Goal: Task Accomplishment & Management: Use online tool/utility

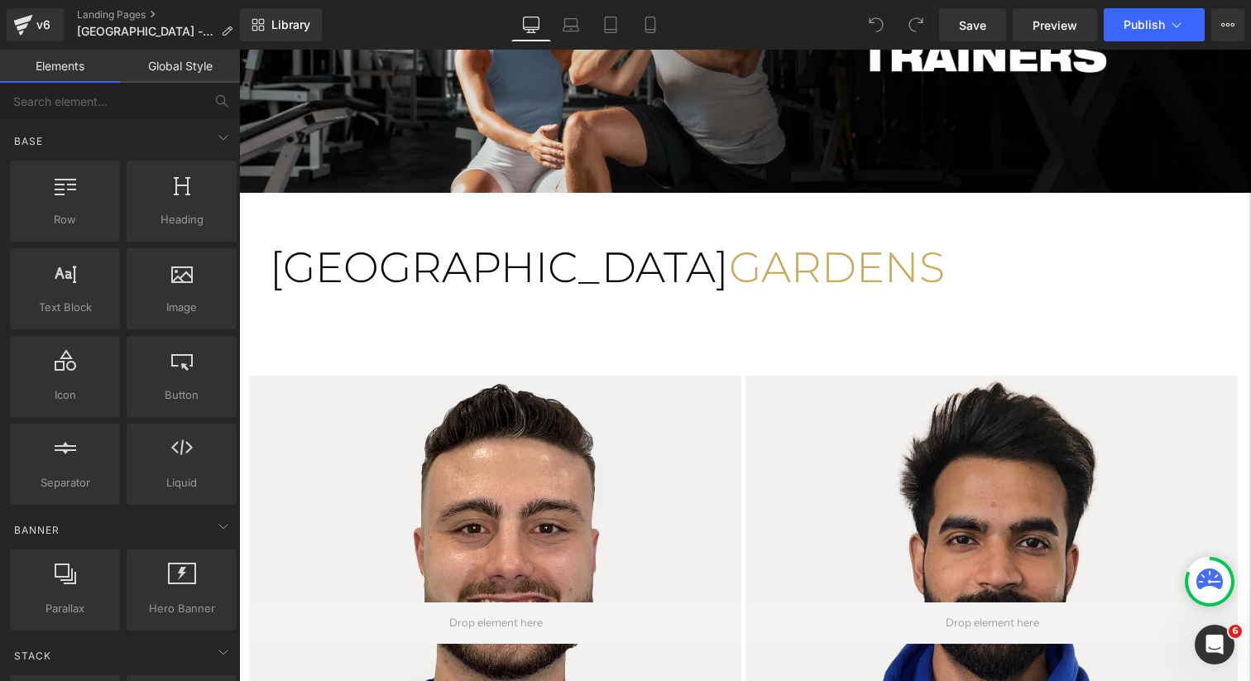
scroll to position [137, 0]
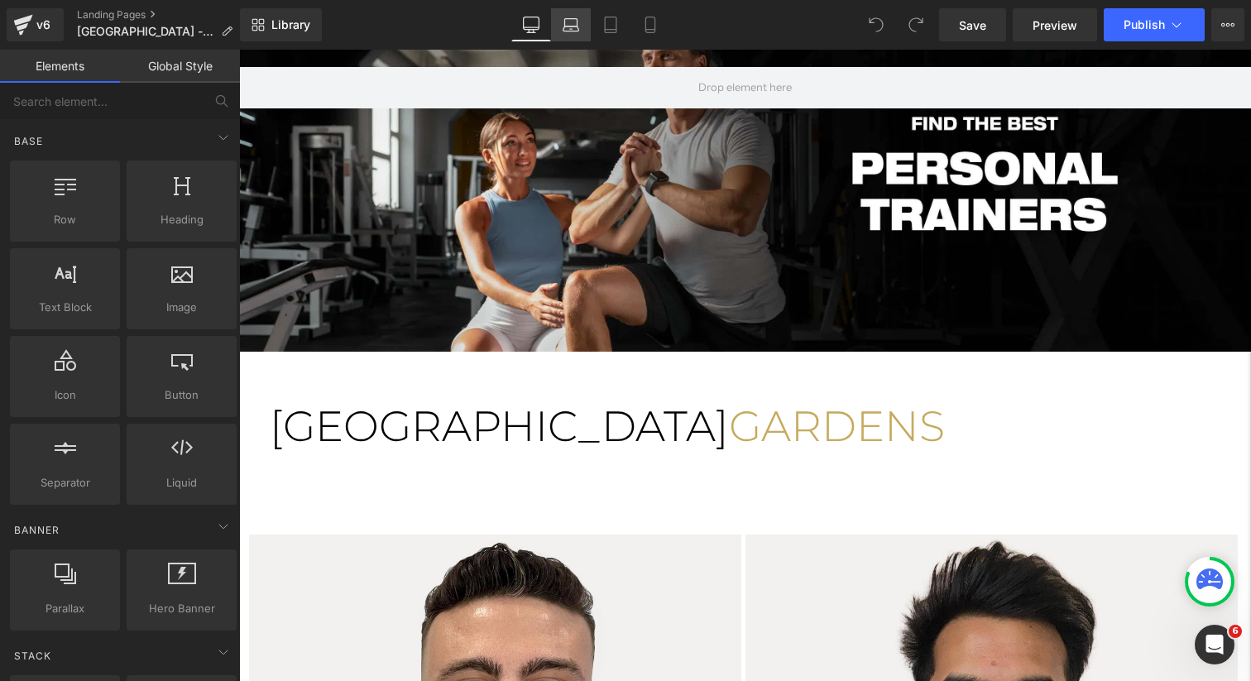
click at [563, 31] on icon at bounding box center [571, 25] width 17 height 17
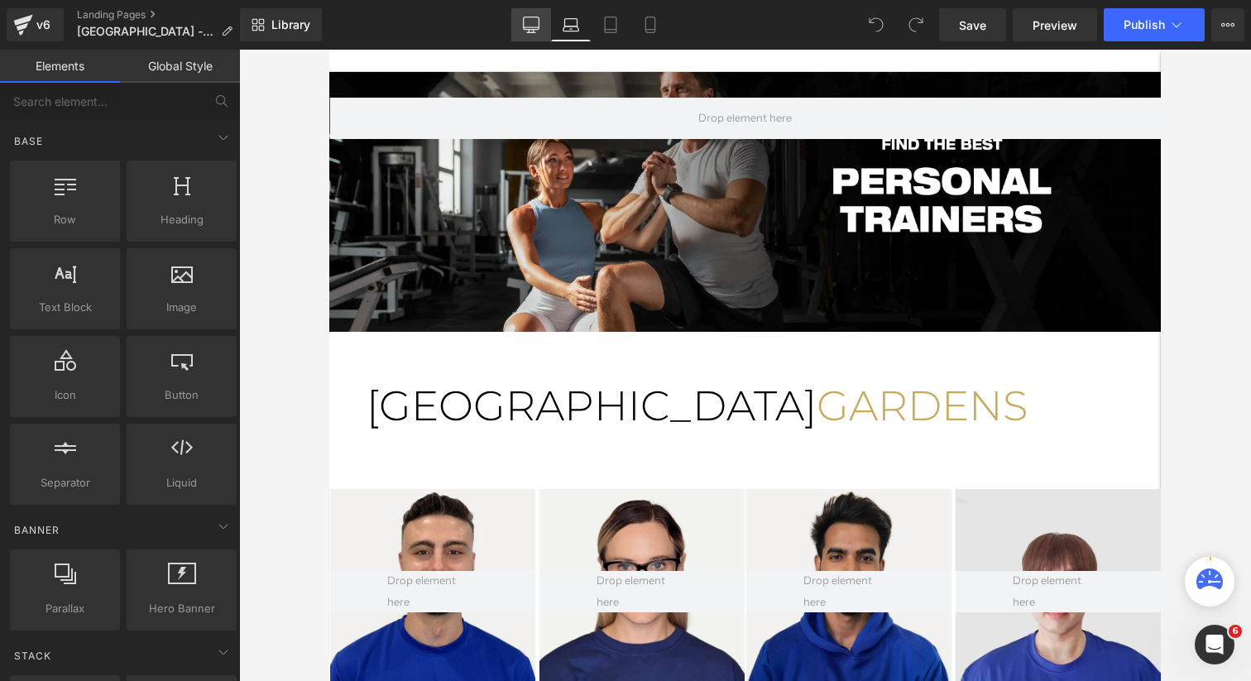
click at [535, 26] on icon at bounding box center [531, 25] width 17 height 17
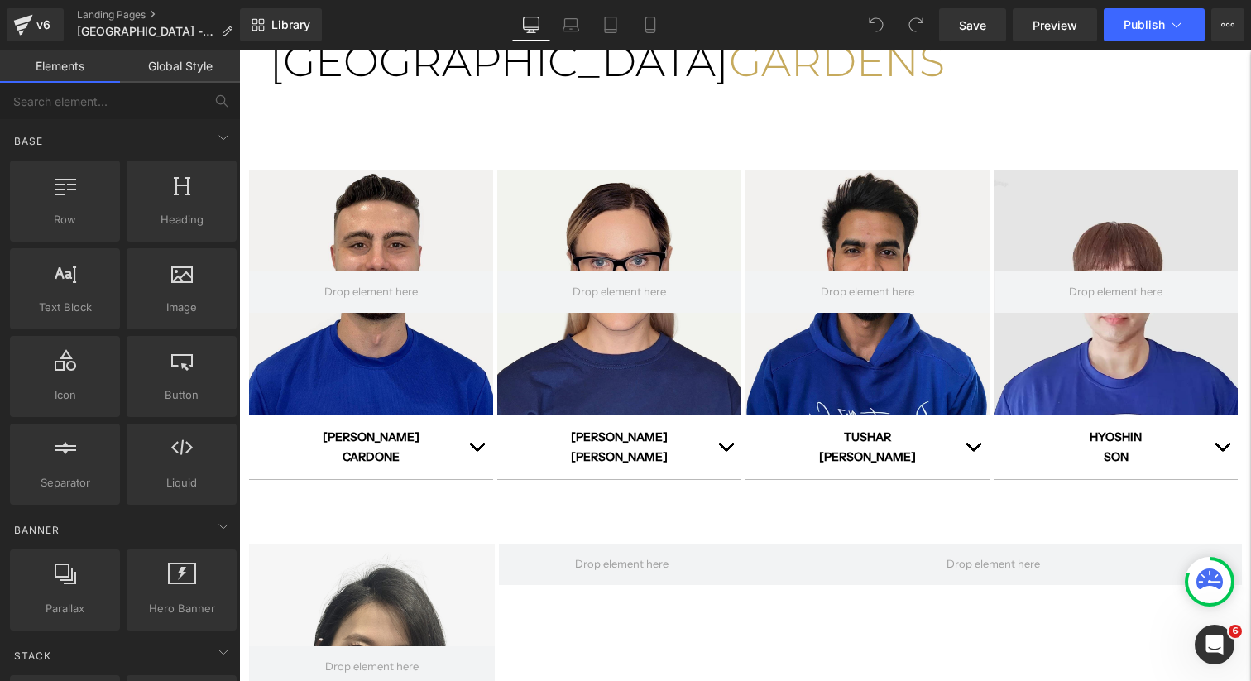
scroll to position [582, 0]
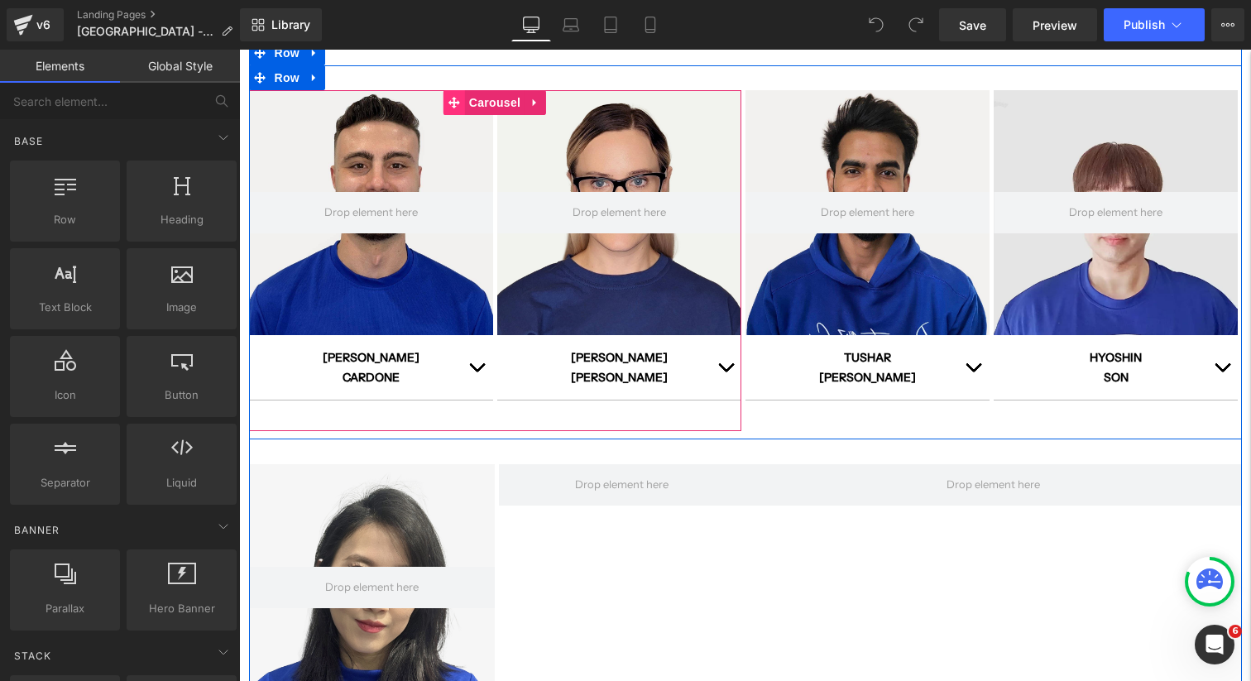
click at [453, 108] on icon at bounding box center [454, 103] width 12 height 12
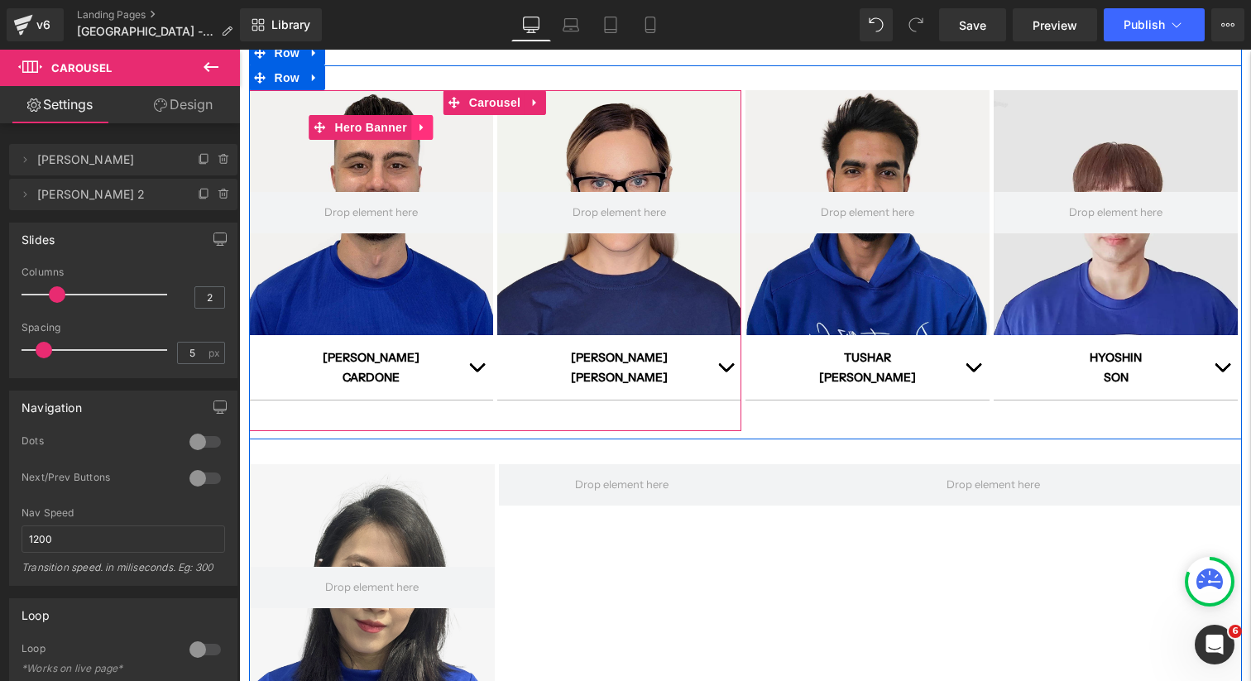
click at [428, 127] on link at bounding box center [422, 127] width 22 height 25
click at [434, 132] on icon at bounding box center [433, 128] width 12 height 12
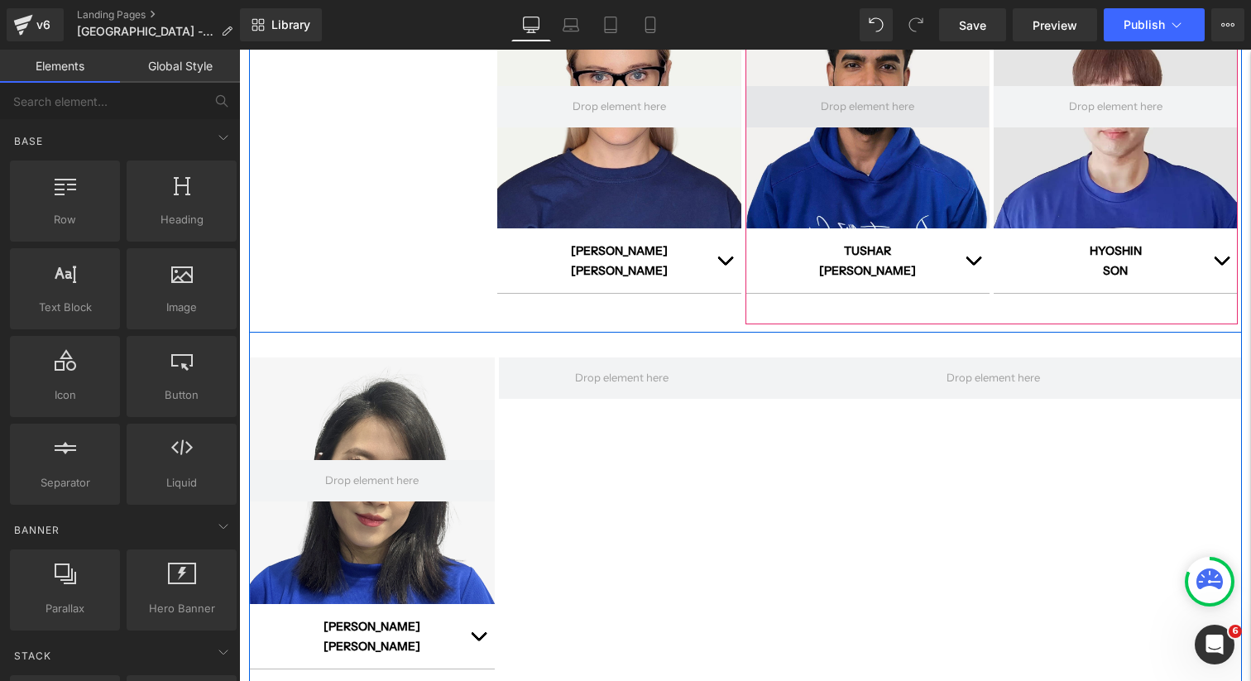
scroll to position [774, 0]
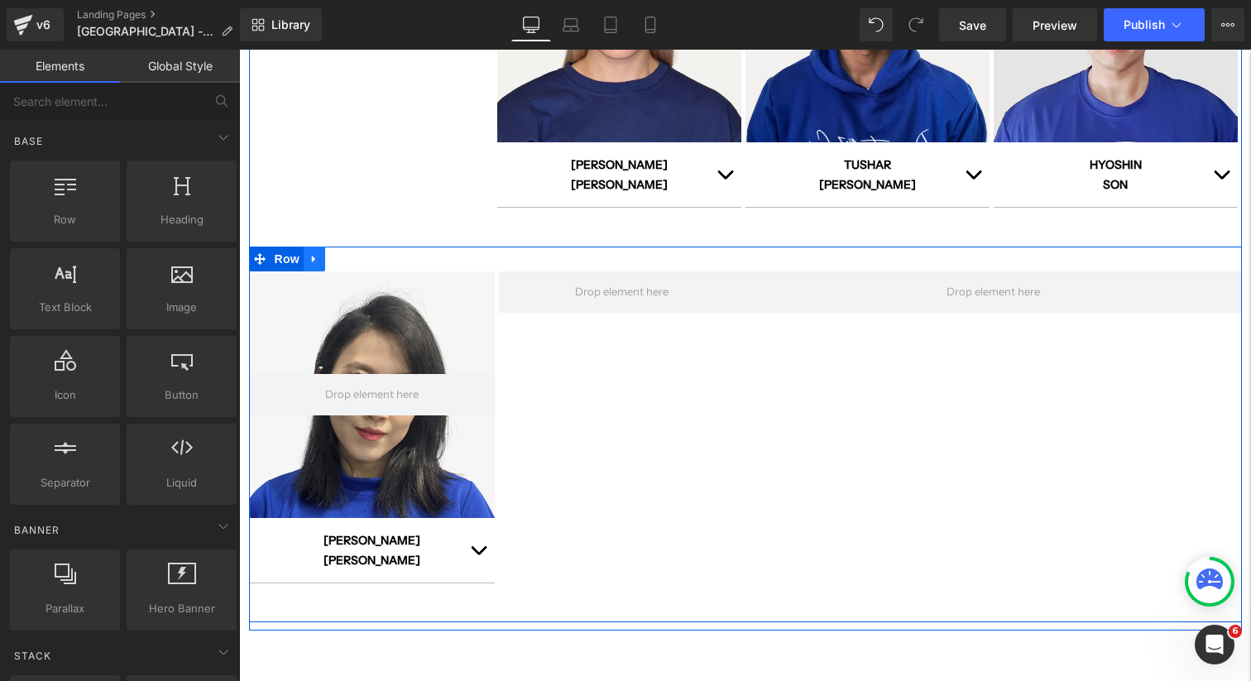
click at [313, 261] on icon at bounding box center [315, 259] width 12 height 12
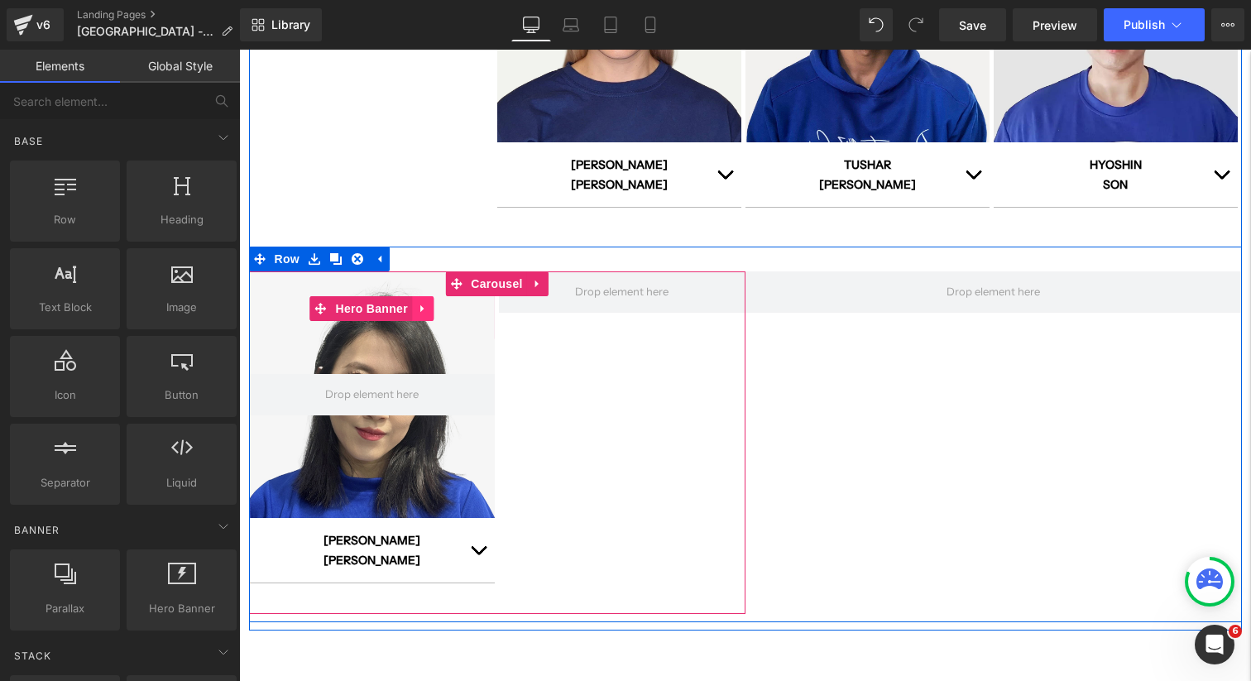
click at [428, 314] on icon at bounding box center [423, 309] width 12 height 12
click at [434, 311] on icon at bounding box center [434, 309] width 12 height 12
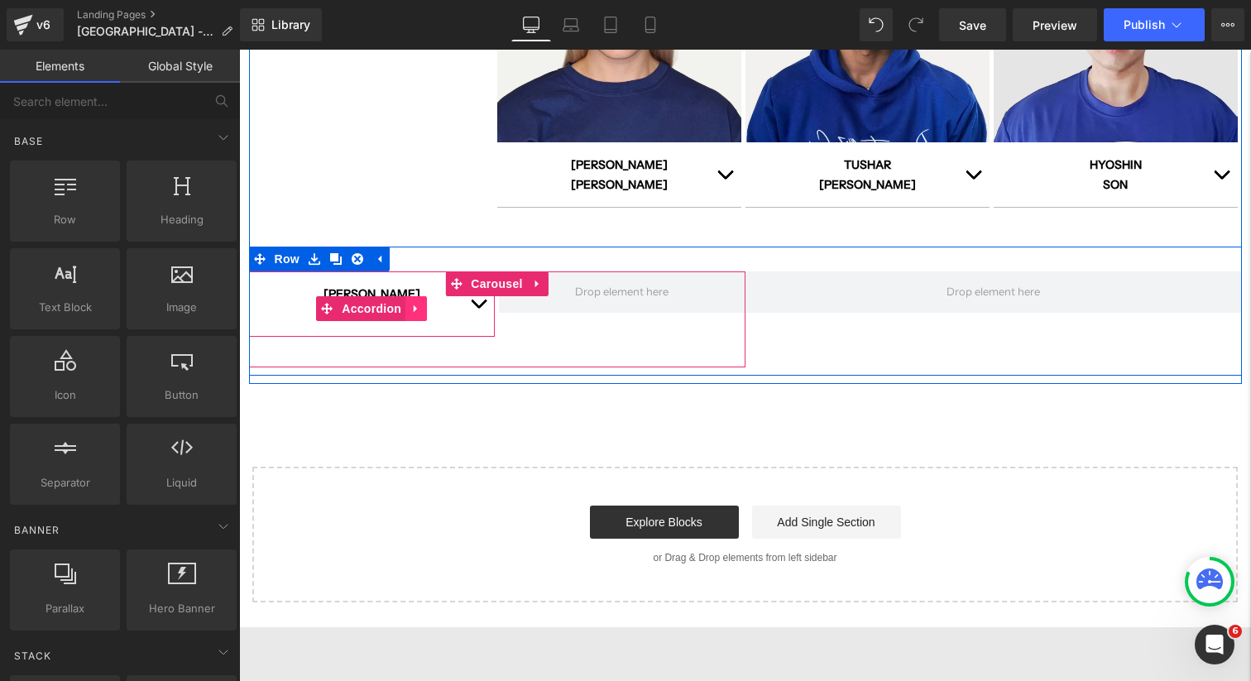
click at [413, 310] on icon at bounding box center [416, 309] width 12 height 12
click at [426, 310] on icon at bounding box center [427, 309] width 12 height 12
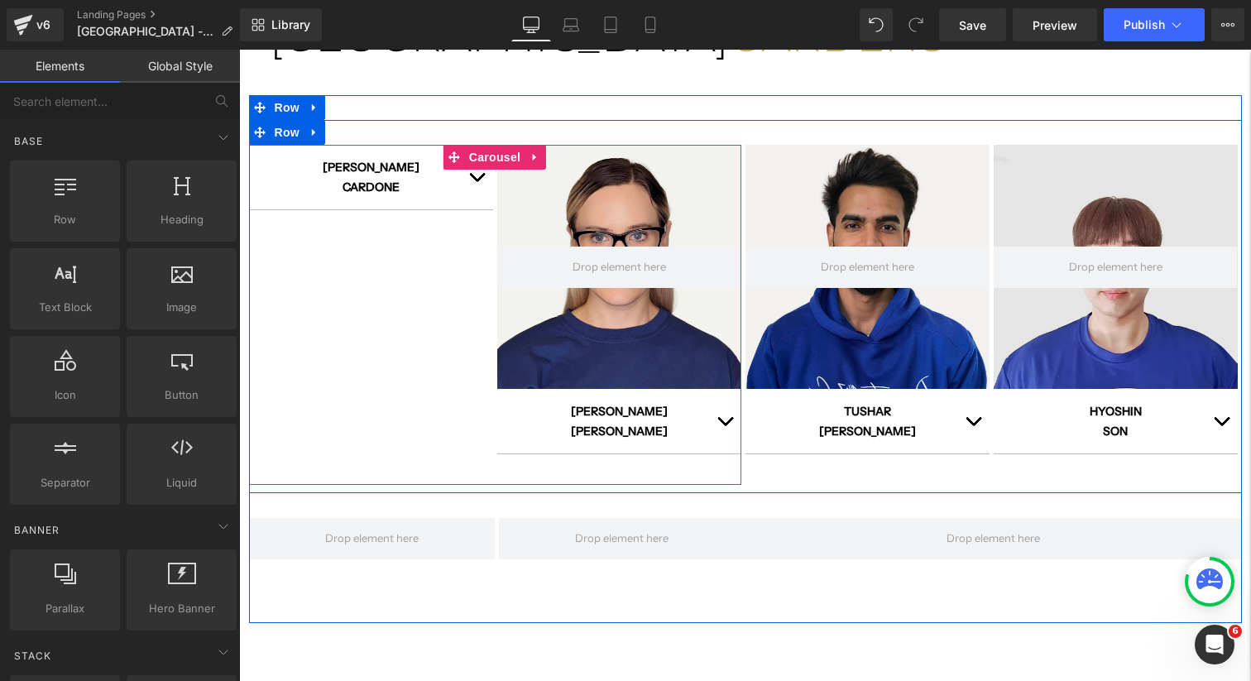
scroll to position [460, 0]
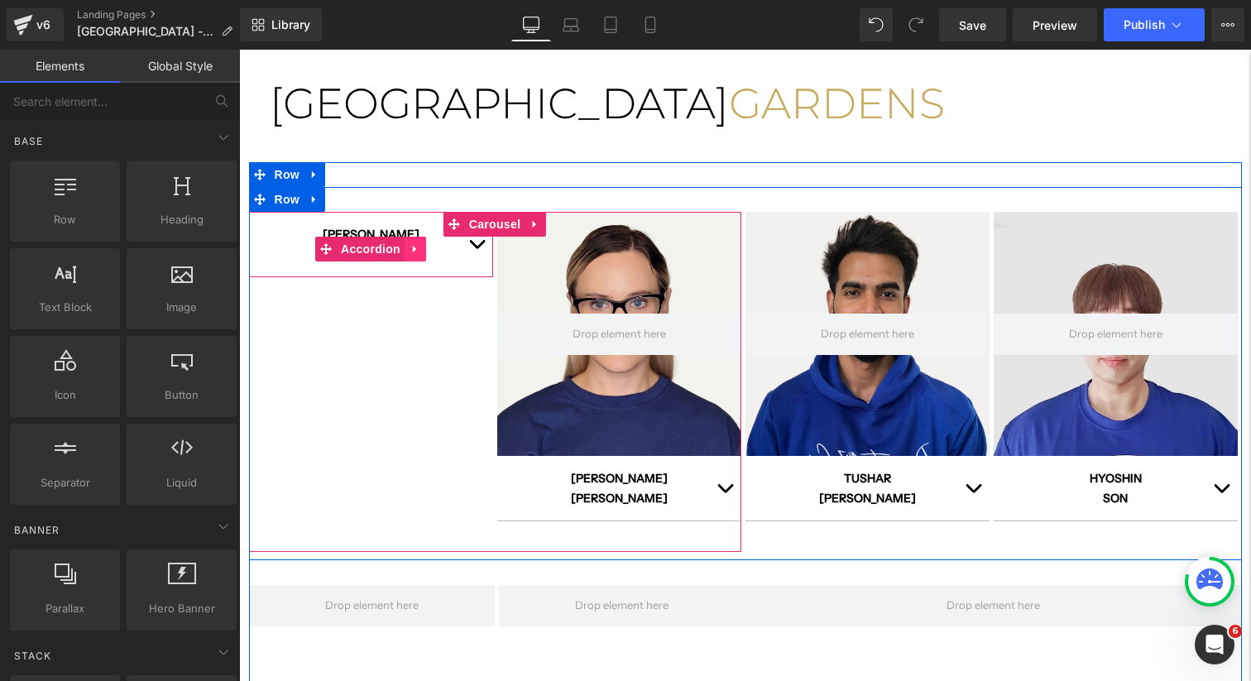
click at [415, 247] on icon at bounding box center [414, 249] width 3 height 7
click at [426, 249] on icon at bounding box center [426, 249] width 12 height 12
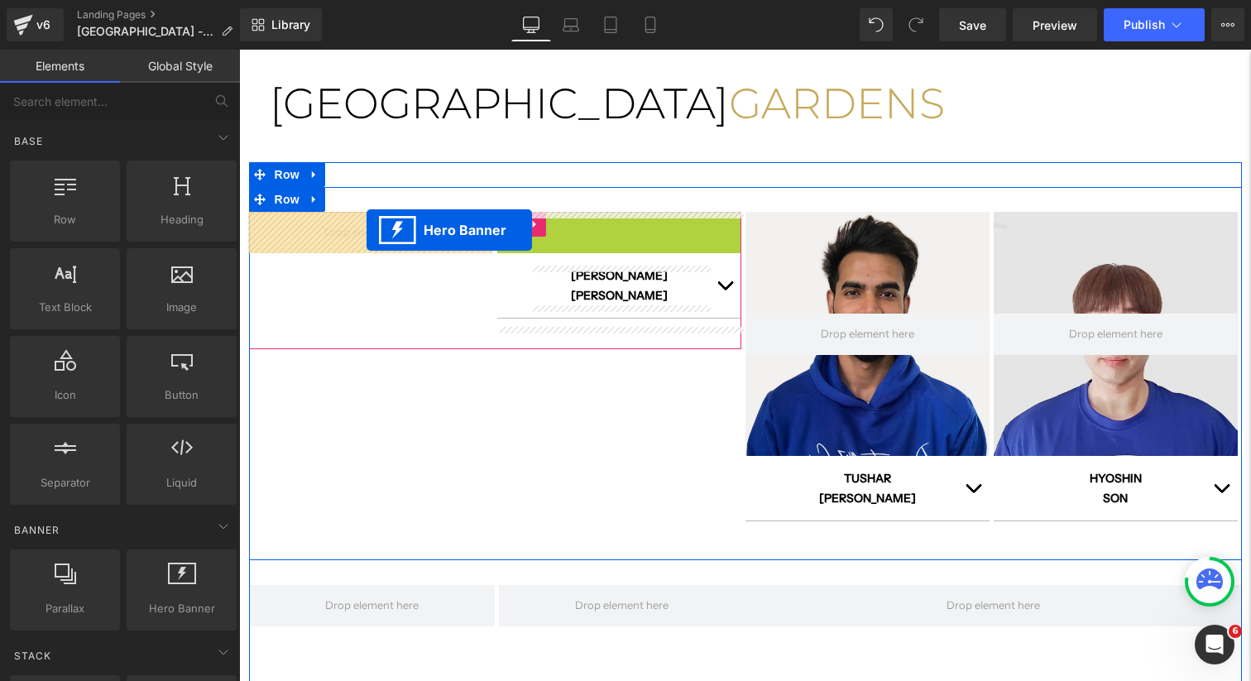
drag, startPoint x: 567, startPoint y: 250, endPoint x: 366, endPoint y: 232, distance: 201.9
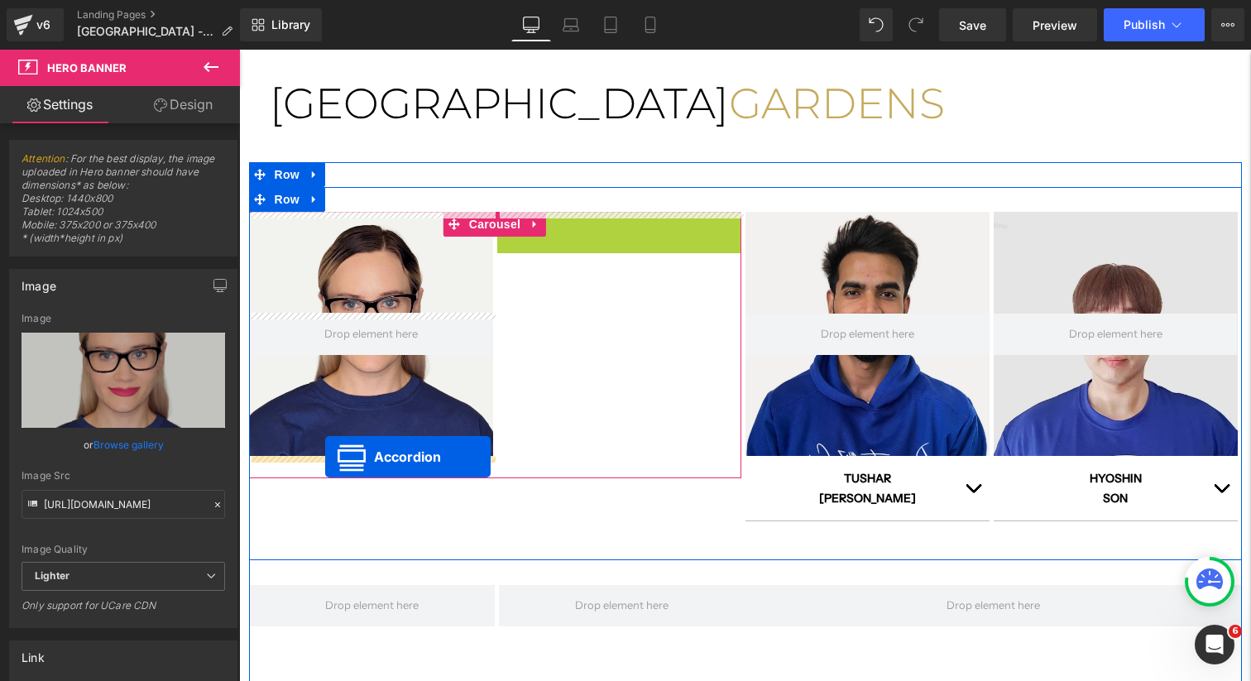
drag, startPoint x: 569, startPoint y: 248, endPoint x: 324, endPoint y: 457, distance: 321.6
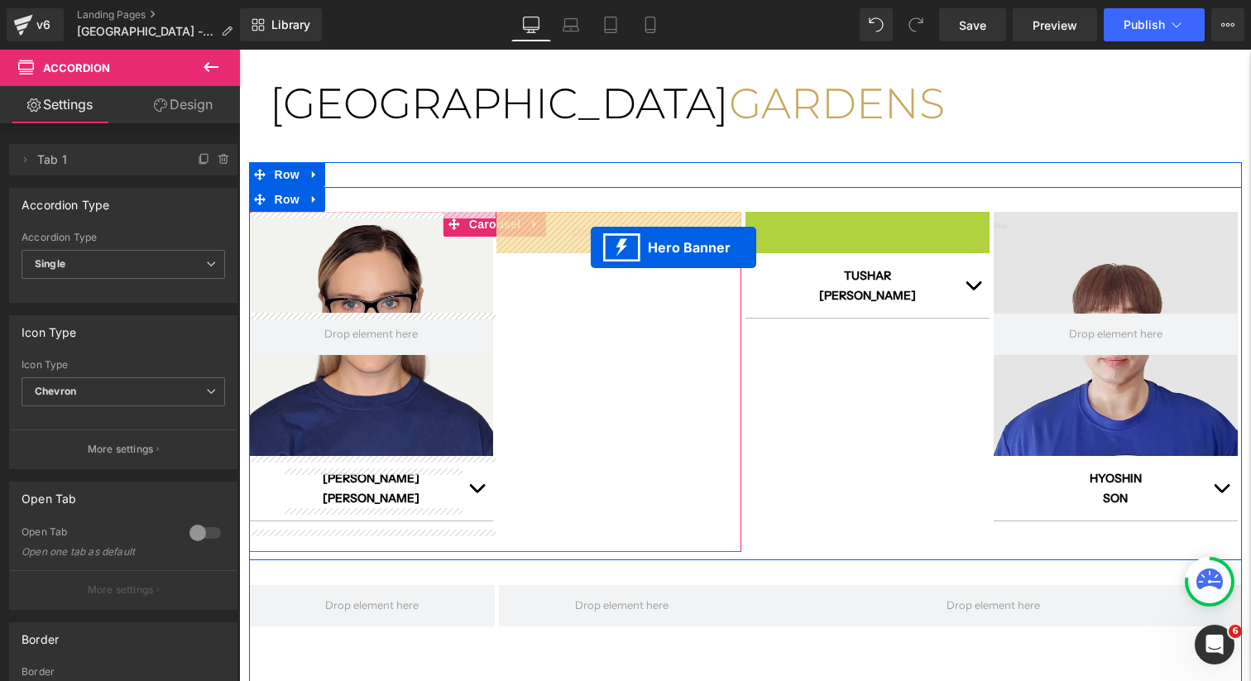
drag, startPoint x: 817, startPoint y: 251, endPoint x: 591, endPoint y: 247, distance: 225.9
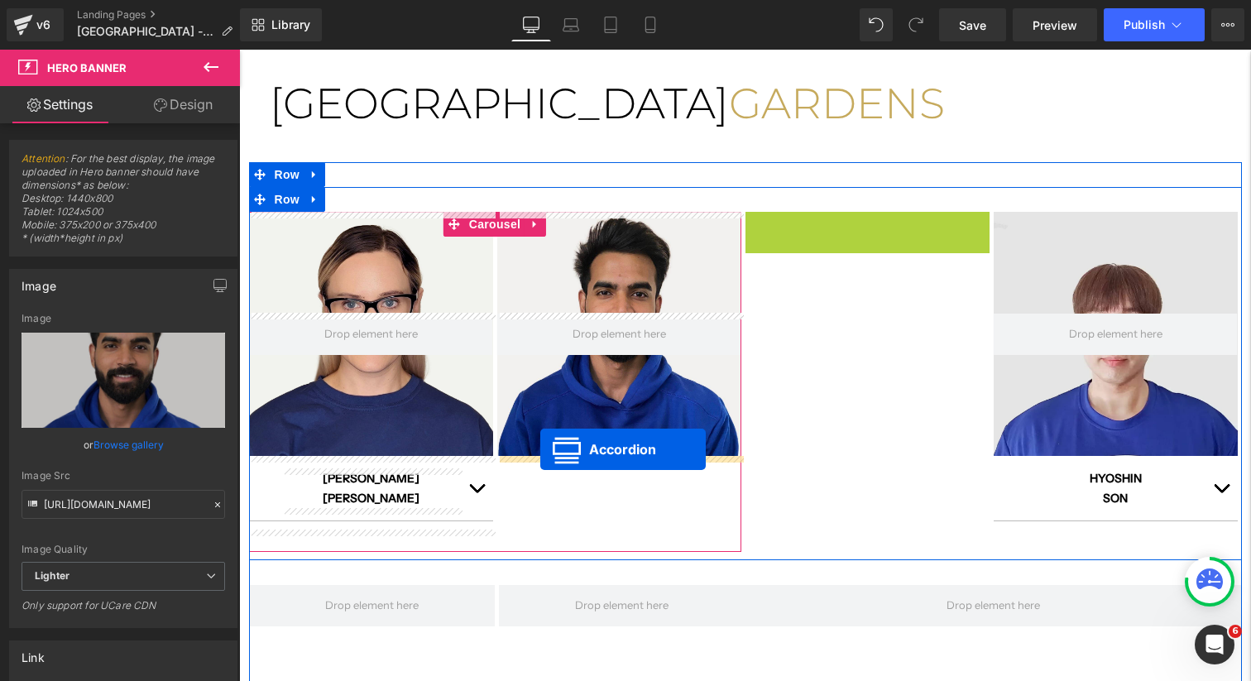
drag, startPoint x: 820, startPoint y: 247, endPoint x: 540, endPoint y: 449, distance: 344.9
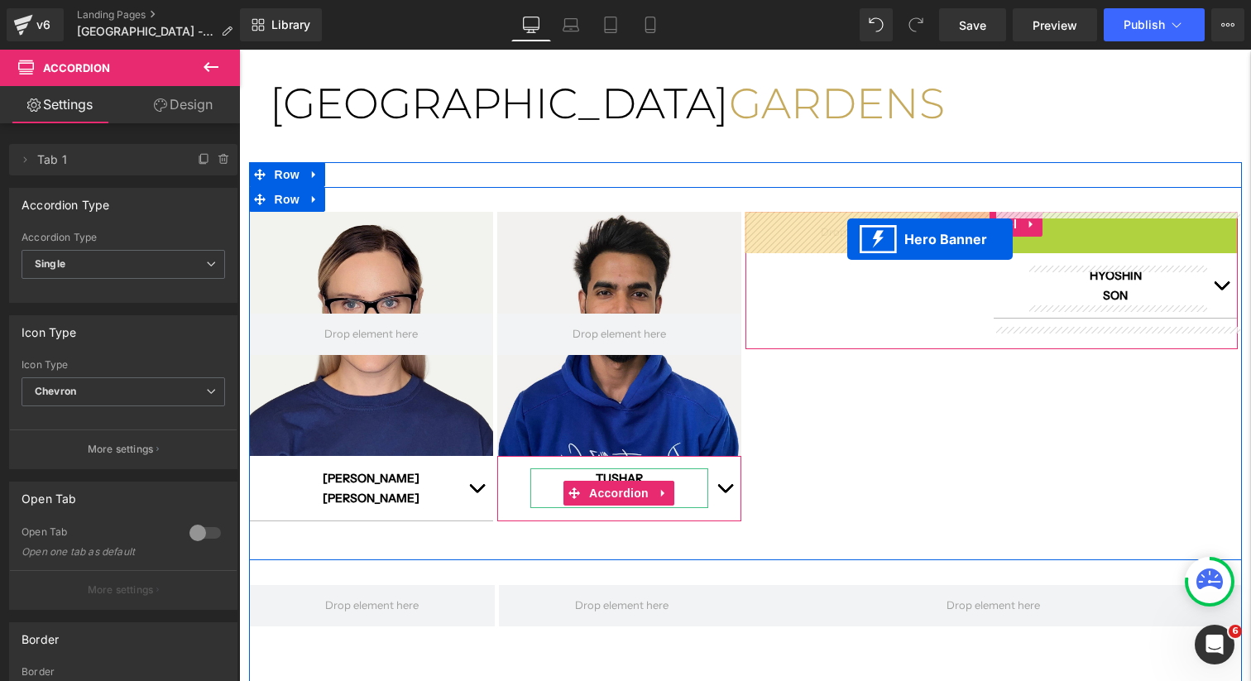
drag, startPoint x: 1065, startPoint y: 249, endPoint x: 847, endPoint y: 239, distance: 217.8
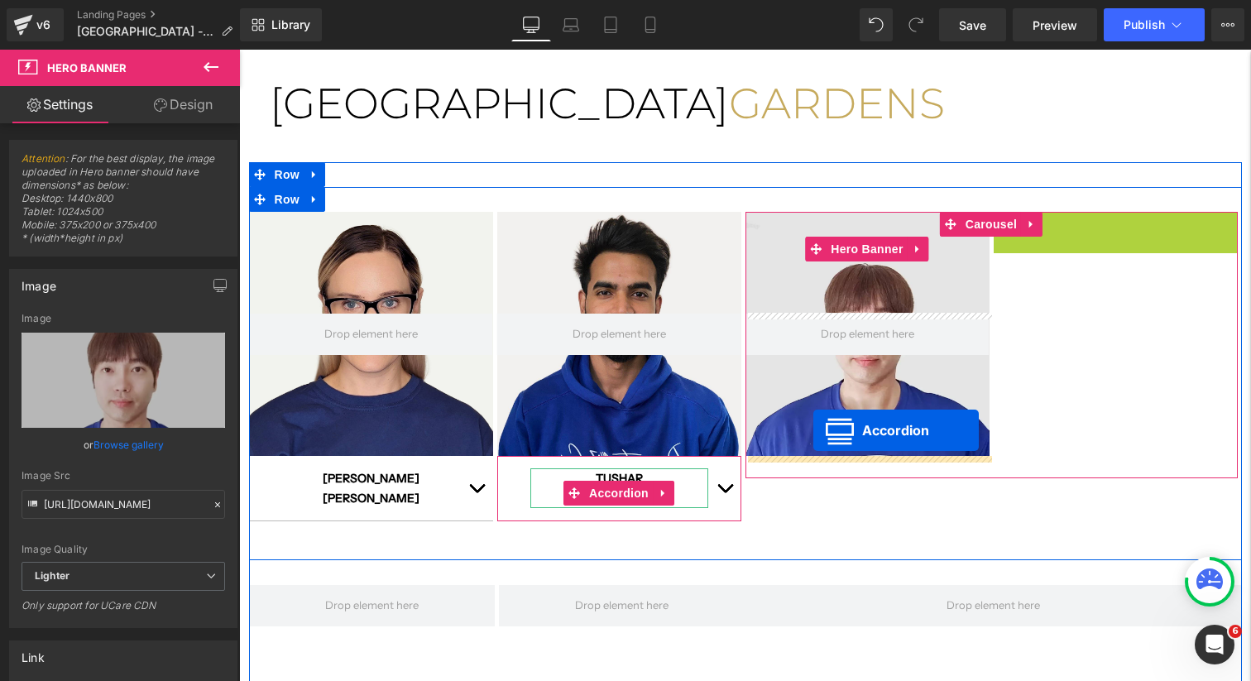
drag, startPoint x: 1075, startPoint y: 249, endPoint x: 813, endPoint y: 430, distance: 318.1
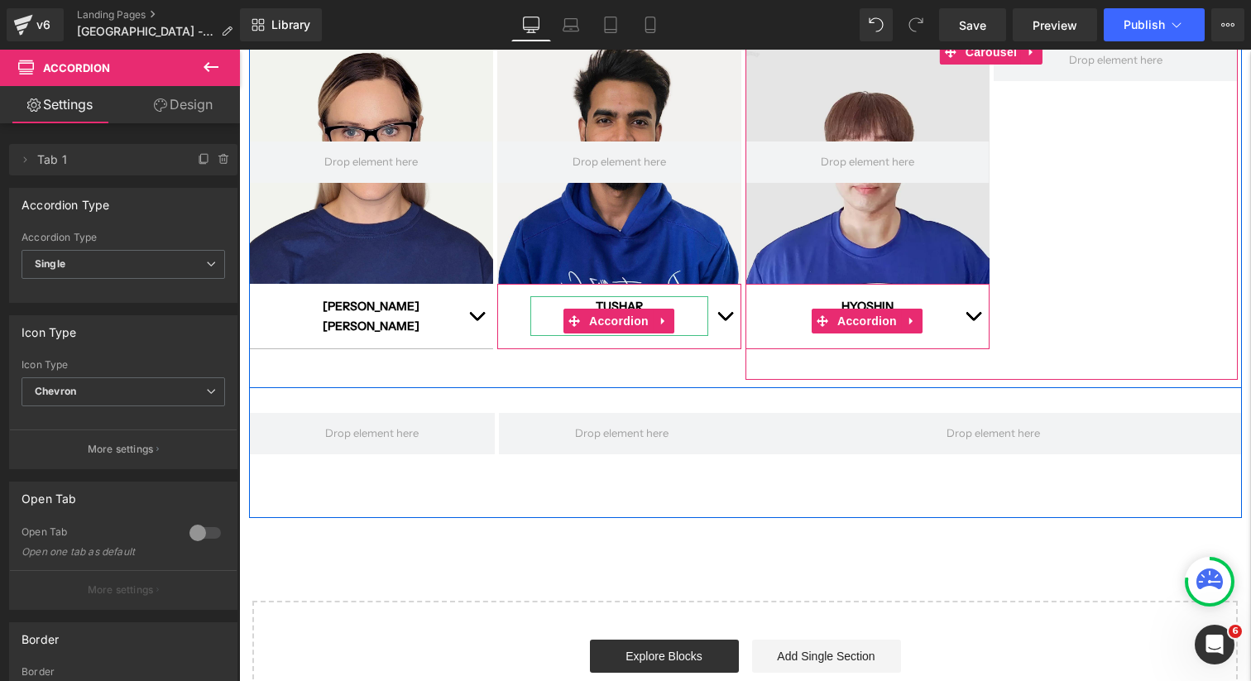
scroll to position [731, 0]
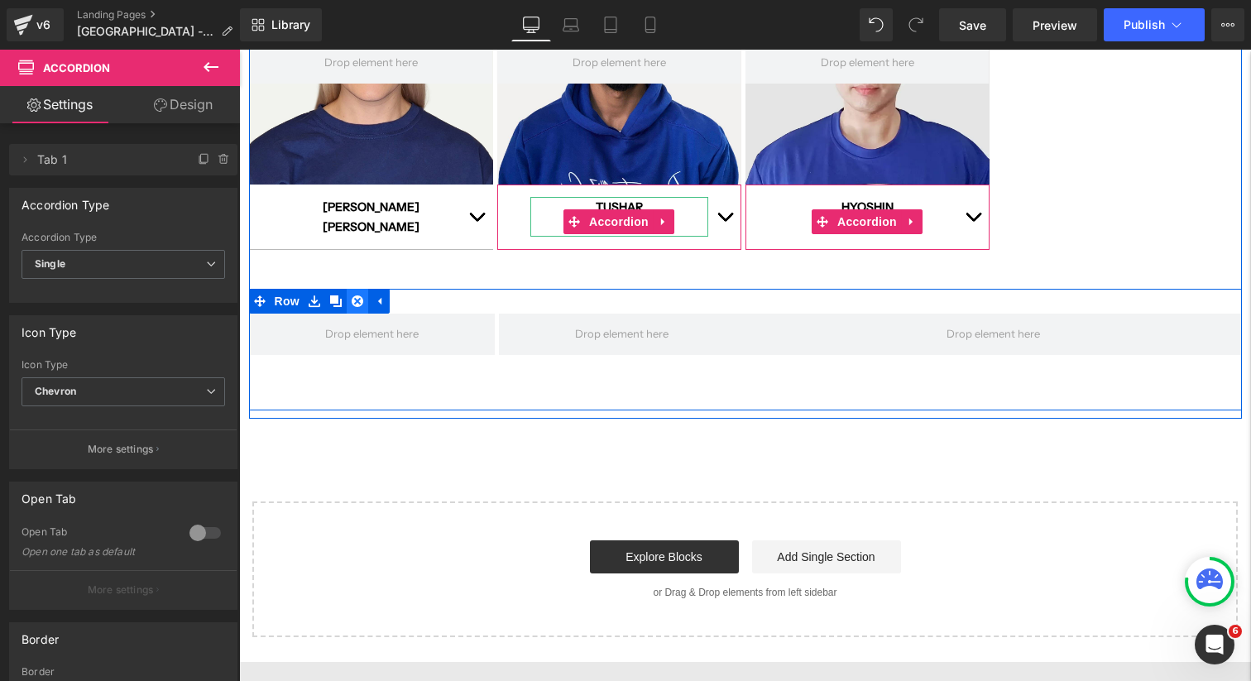
click at [366, 306] on link at bounding box center [358, 301] width 22 height 25
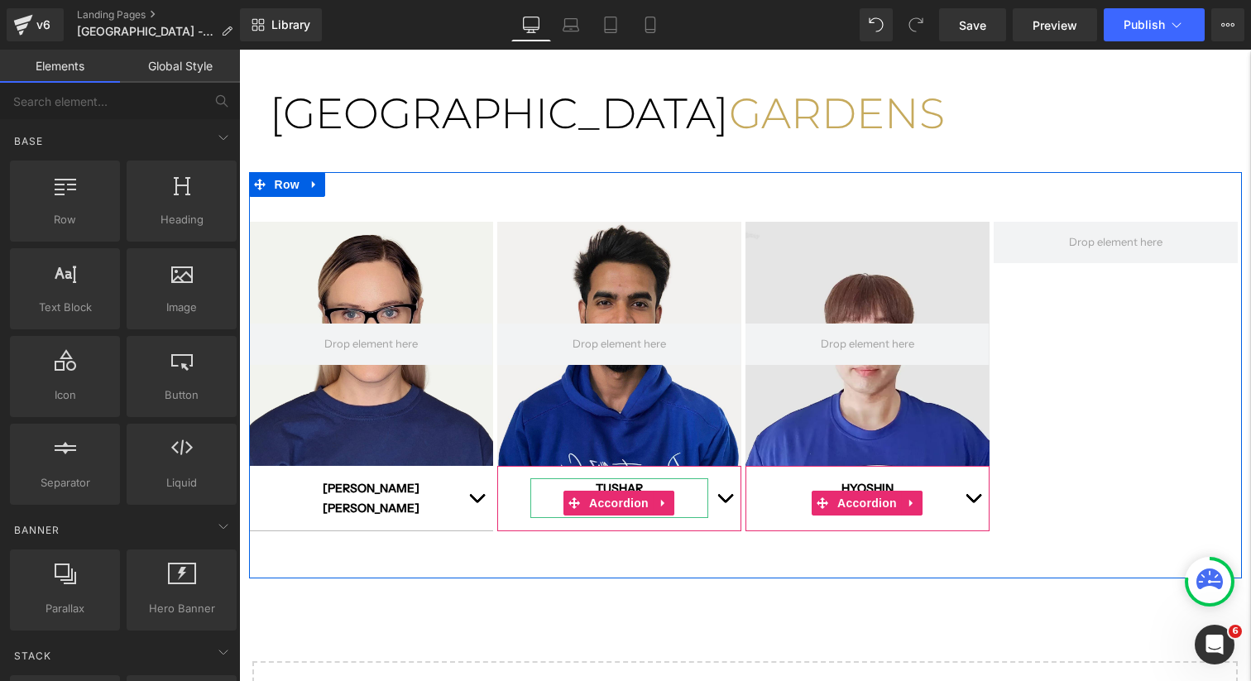
scroll to position [479, 0]
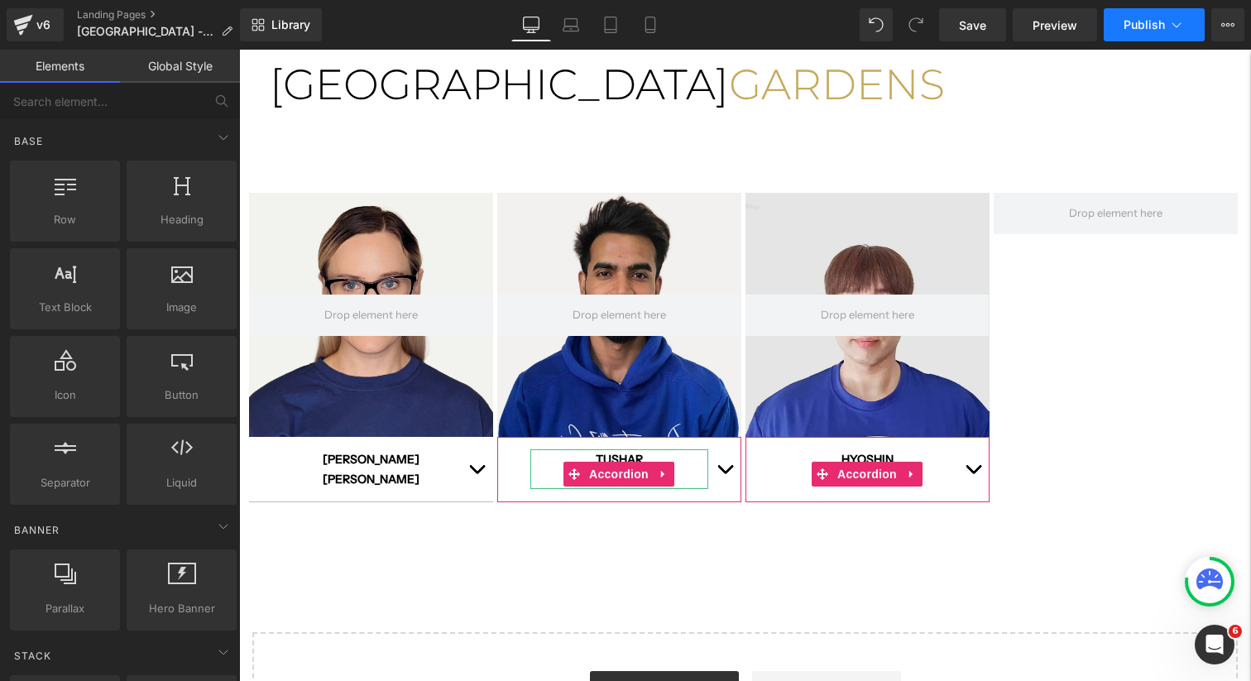
click at [1137, 33] on button "Publish" at bounding box center [1154, 24] width 101 height 33
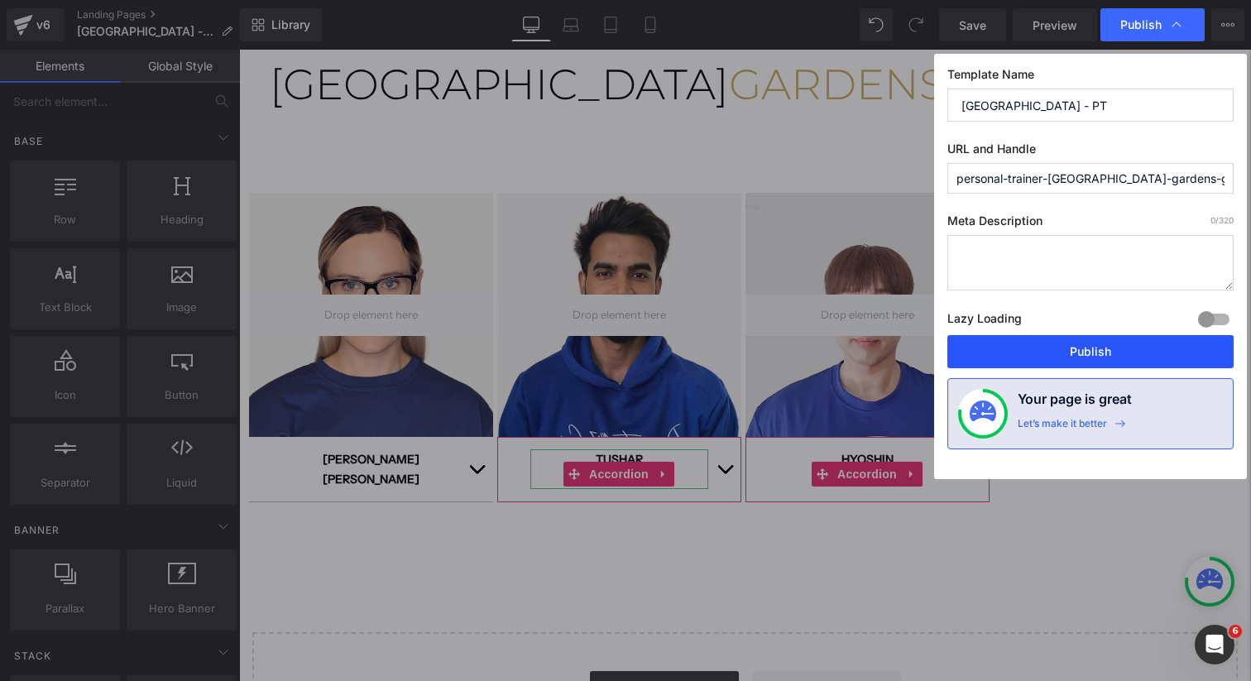
click at [1026, 342] on button "Publish" at bounding box center [1090, 351] width 286 height 33
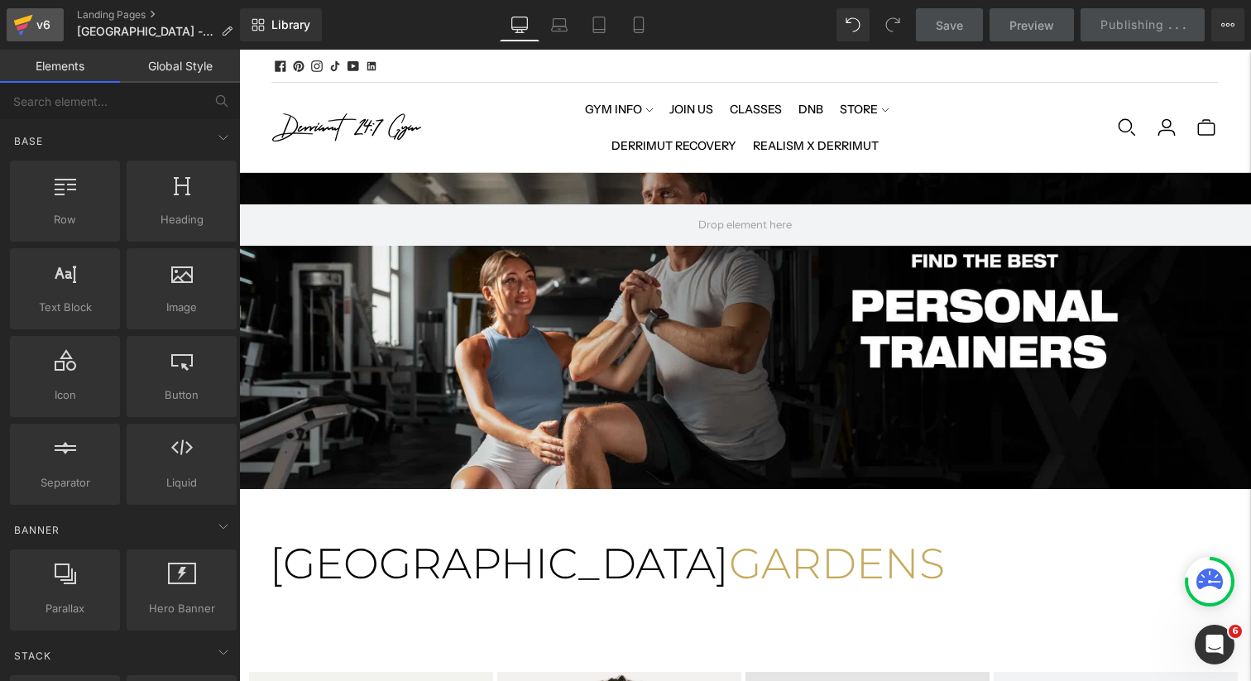
click at [55, 25] on link "v6" at bounding box center [35, 24] width 57 height 33
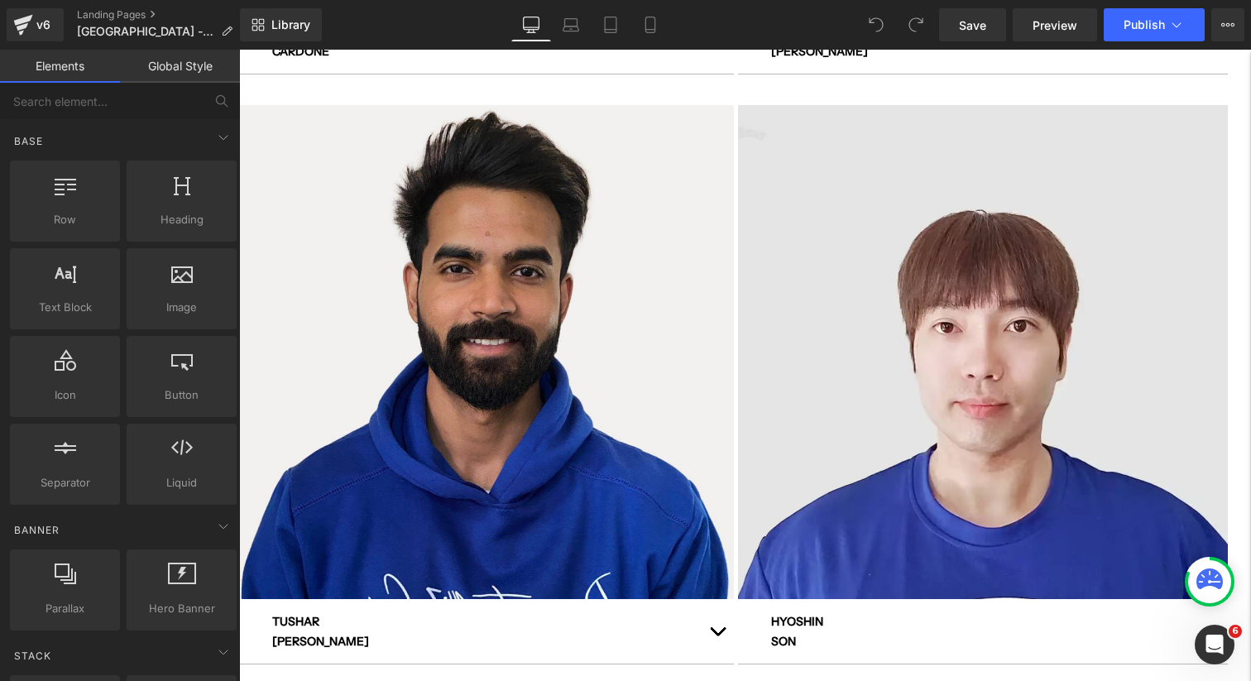
scroll to position [1140, 0]
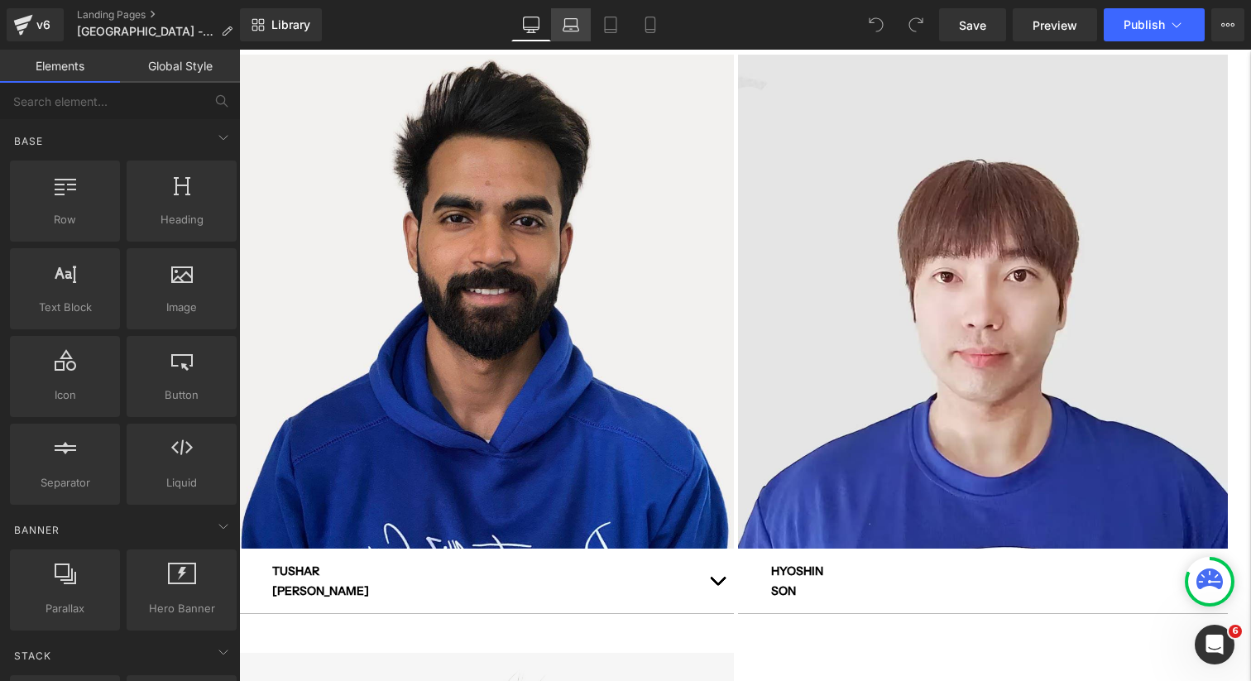
click at [568, 29] on icon at bounding box center [571, 25] width 17 height 17
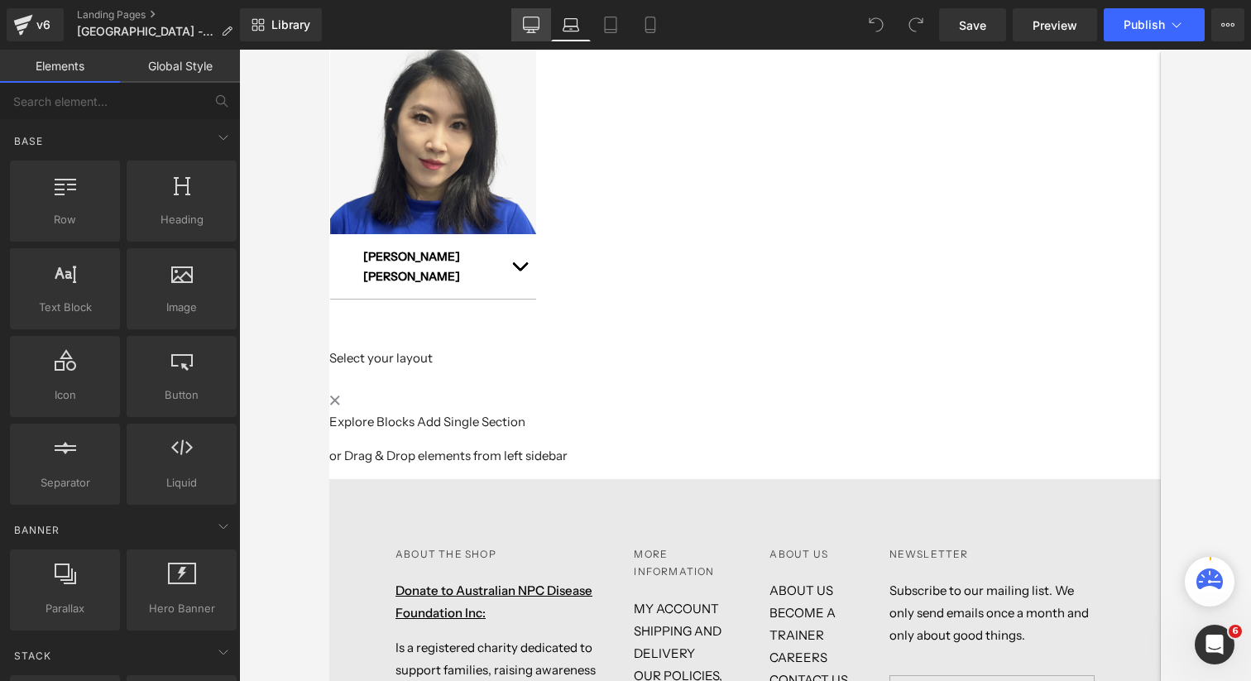
click at [513, 24] on link "Desktop" at bounding box center [531, 24] width 40 height 33
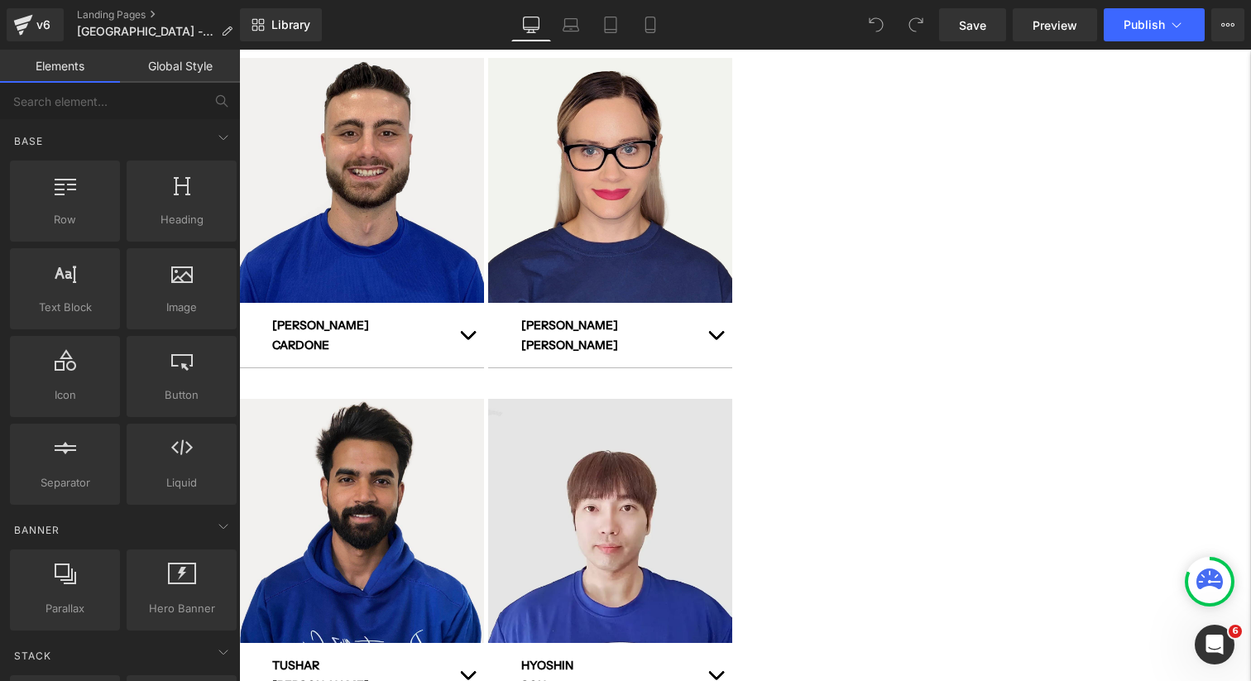
scroll to position [567, 0]
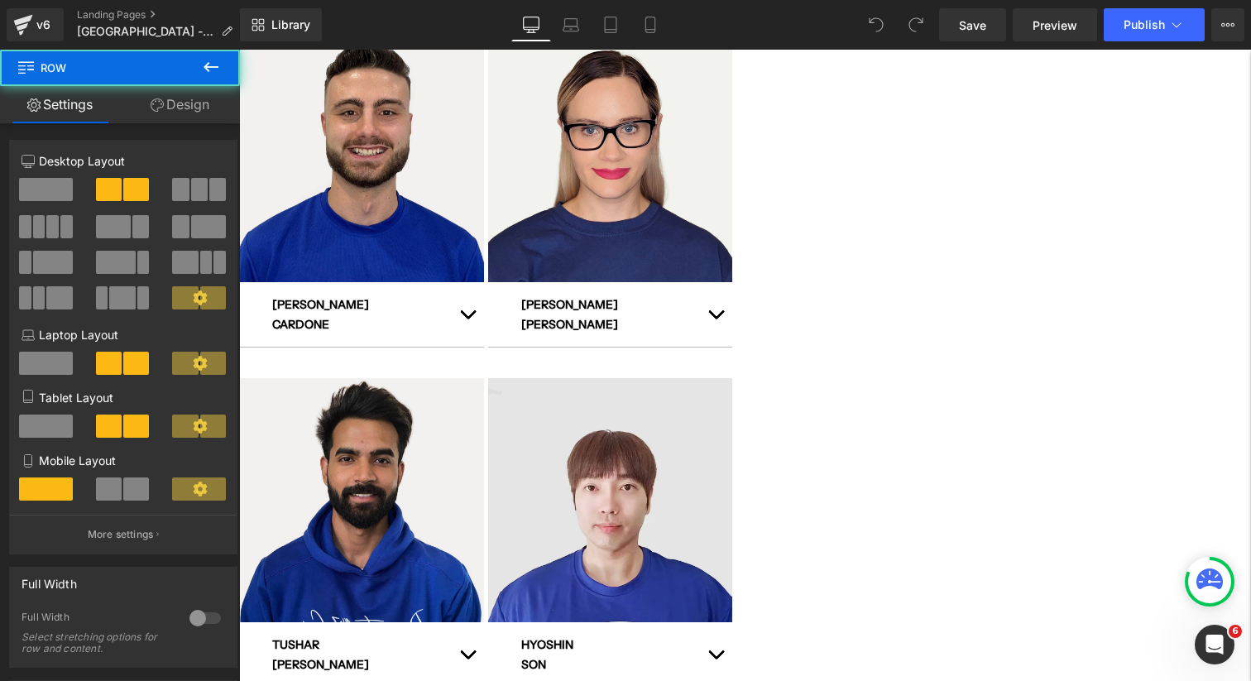
click at [445, 86] on div "Hero Banner [PERSON_NAME] Text Block" at bounding box center [735, 381] width 993 height 689
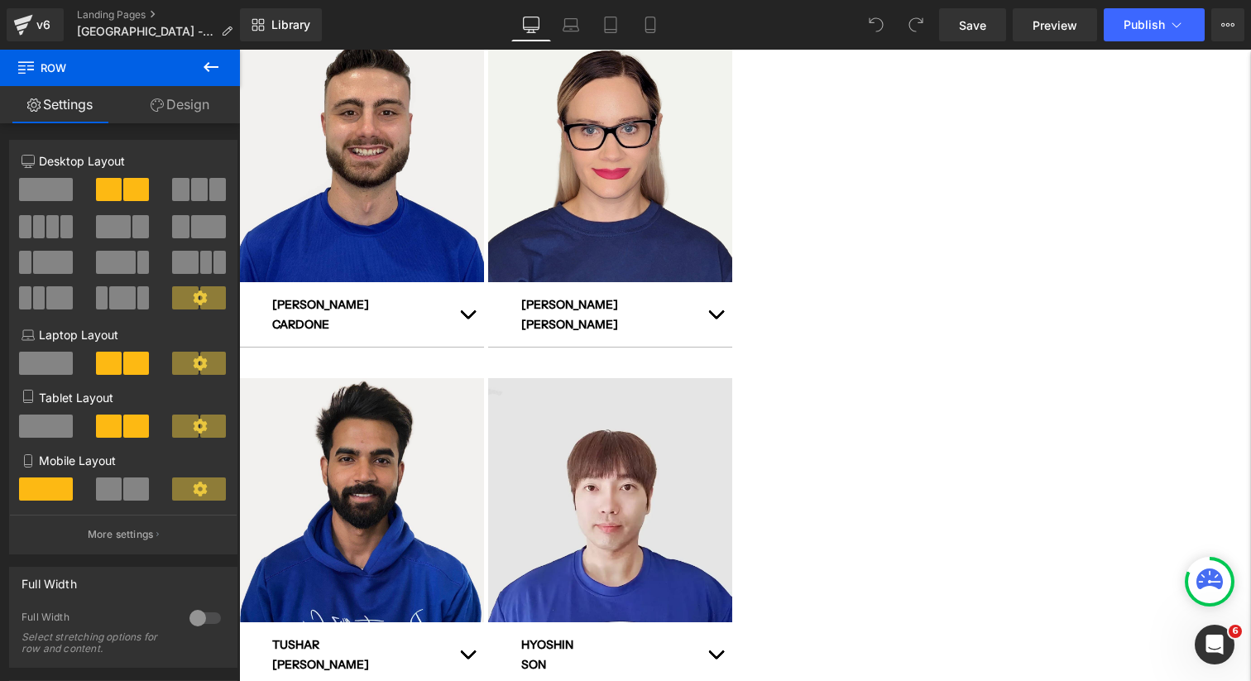
click at [239, 50] on icon at bounding box center [239, 50] width 0 height 0
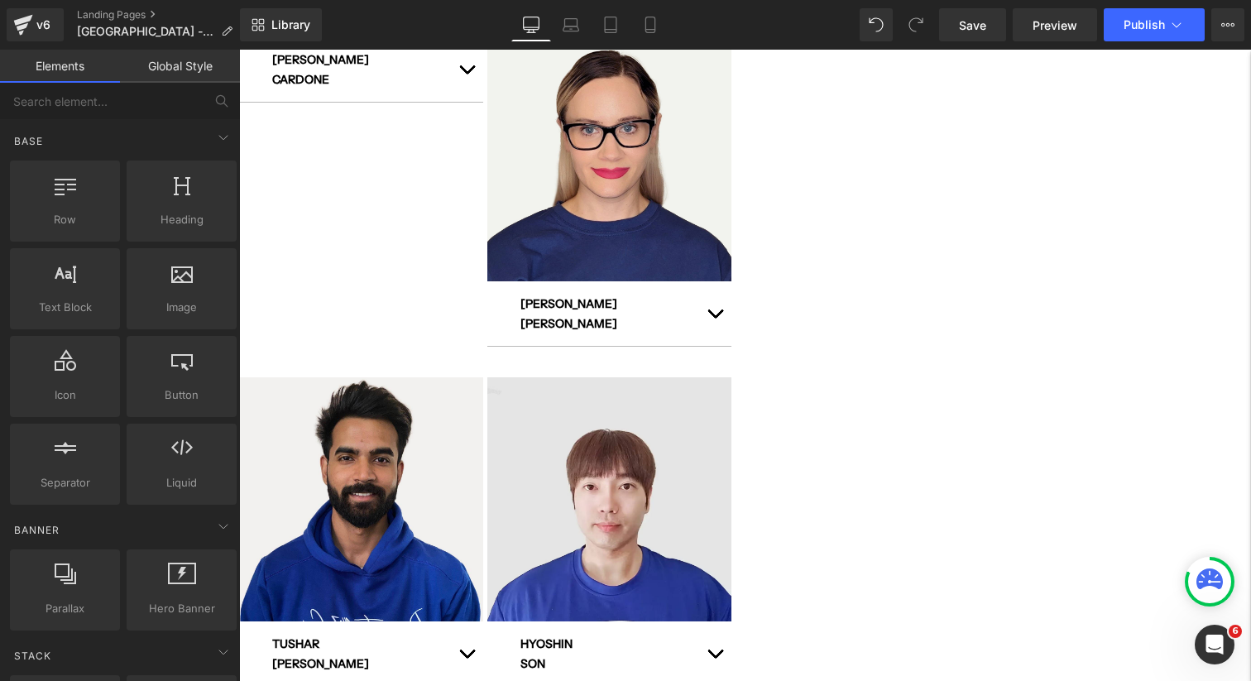
click at [239, 50] on icon at bounding box center [239, 50] width 0 height 0
click at [239, 50] on link at bounding box center [239, 50] width 0 height 0
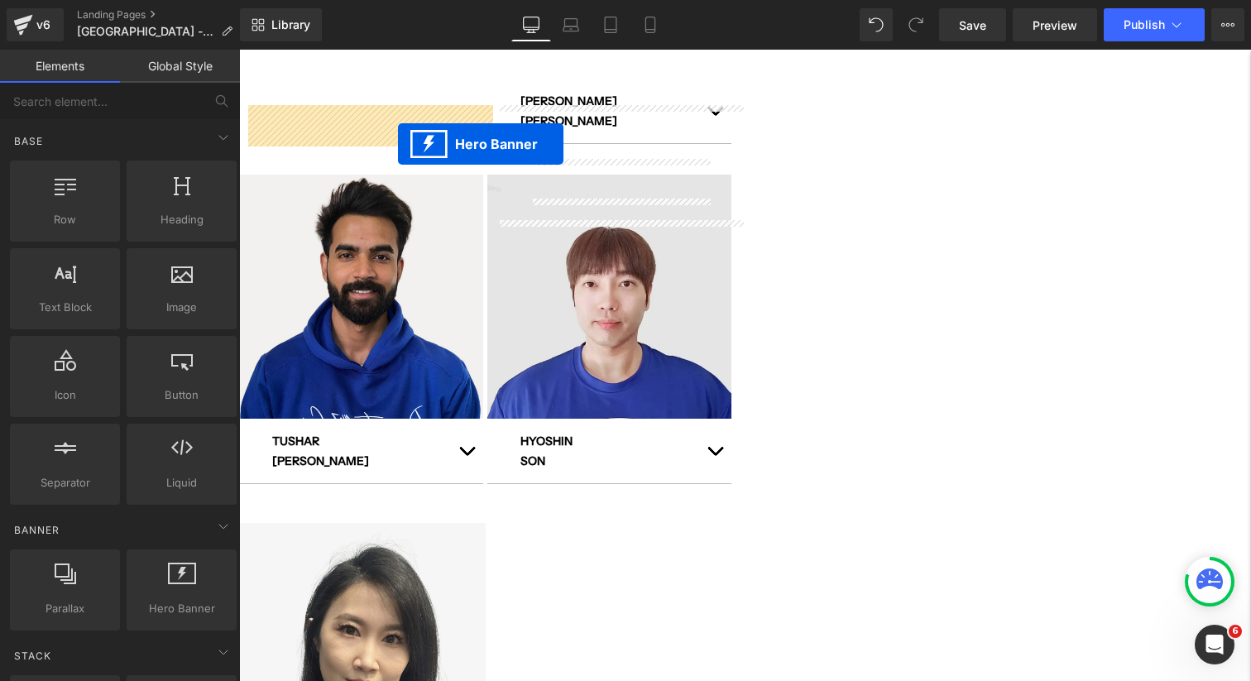
drag, startPoint x: 571, startPoint y: 142, endPoint x: 387, endPoint y: 145, distance: 183.7
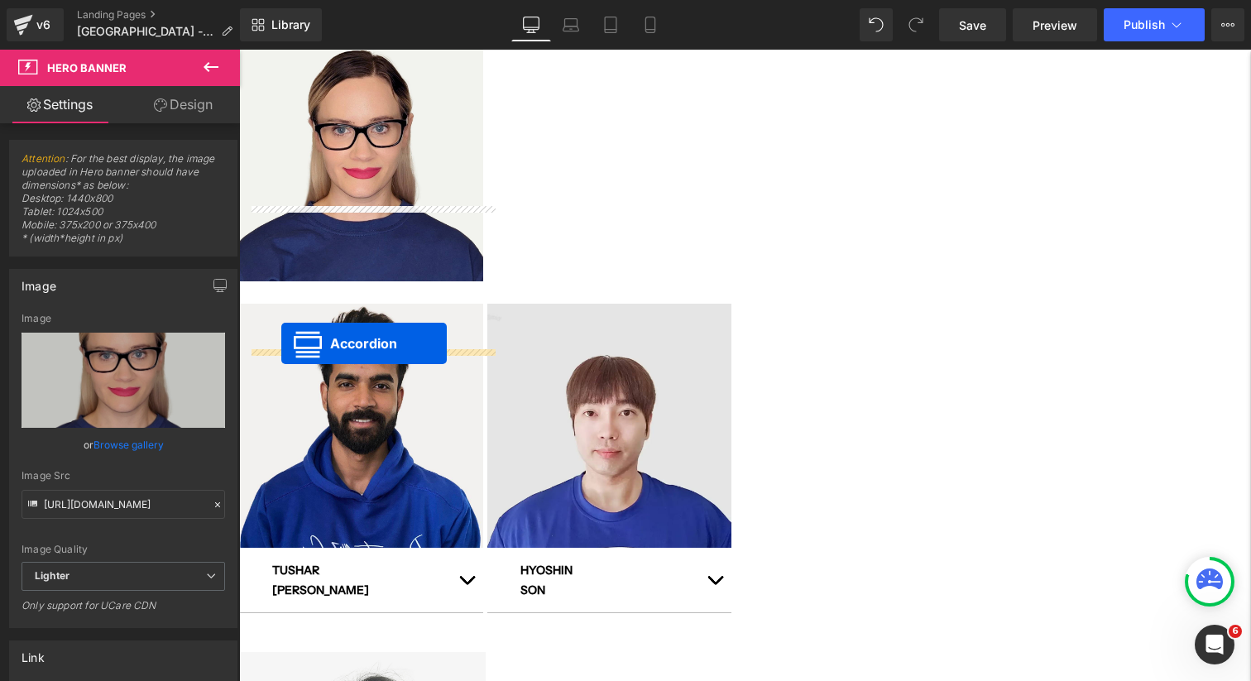
drag, startPoint x: 571, startPoint y: 147, endPoint x: 281, endPoint y: 343, distance: 349.7
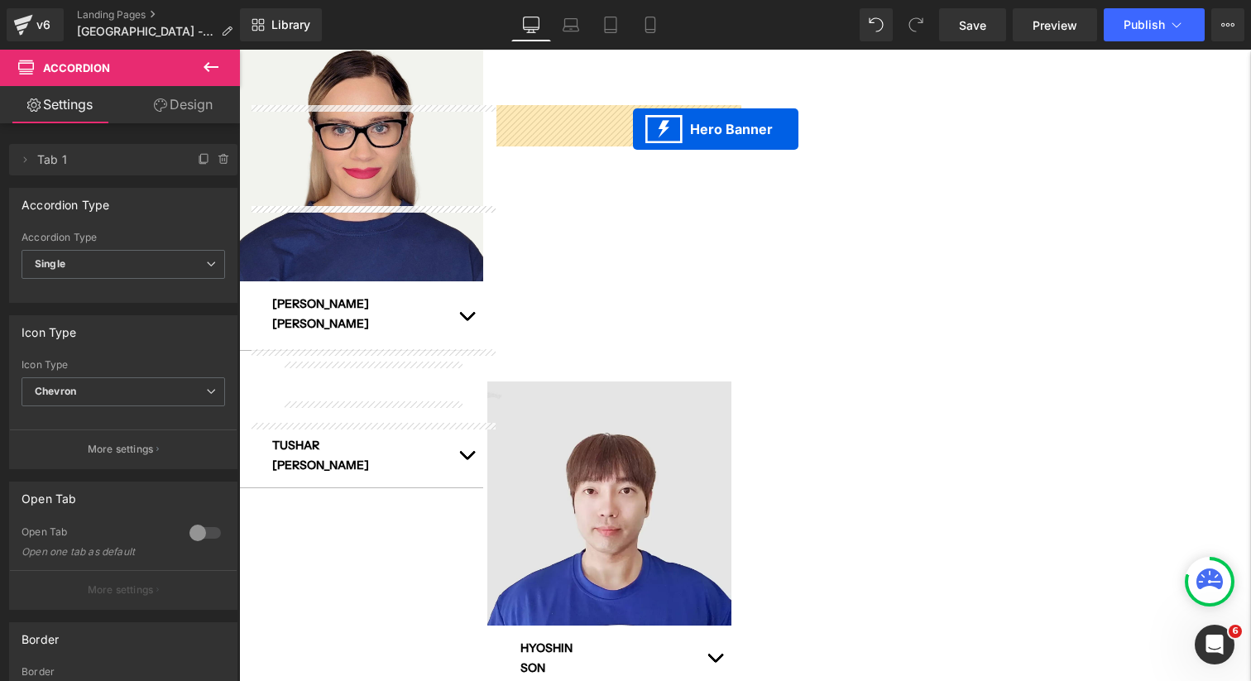
drag, startPoint x: 821, startPoint y: 145, endPoint x: 629, endPoint y: 132, distance: 192.4
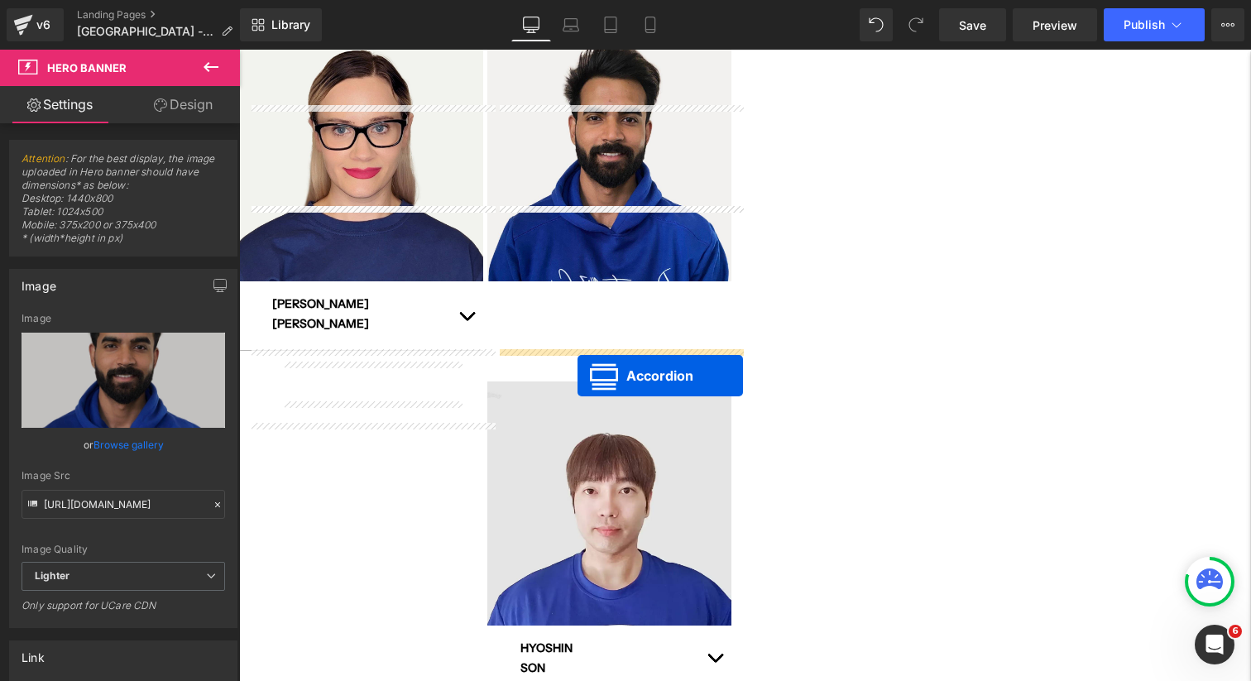
drag, startPoint x: 817, startPoint y: 143, endPoint x: 576, endPoint y: 376, distance: 334.7
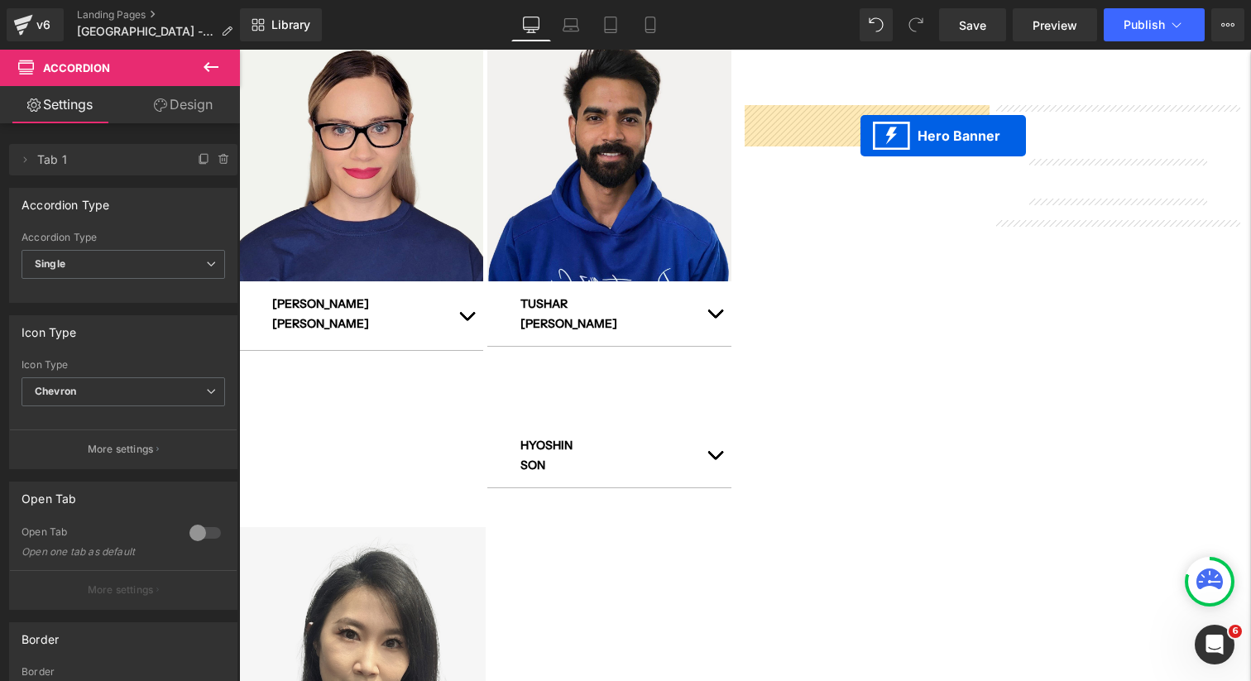
drag, startPoint x: 1062, startPoint y: 144, endPoint x: 860, endPoint y: 136, distance: 201.2
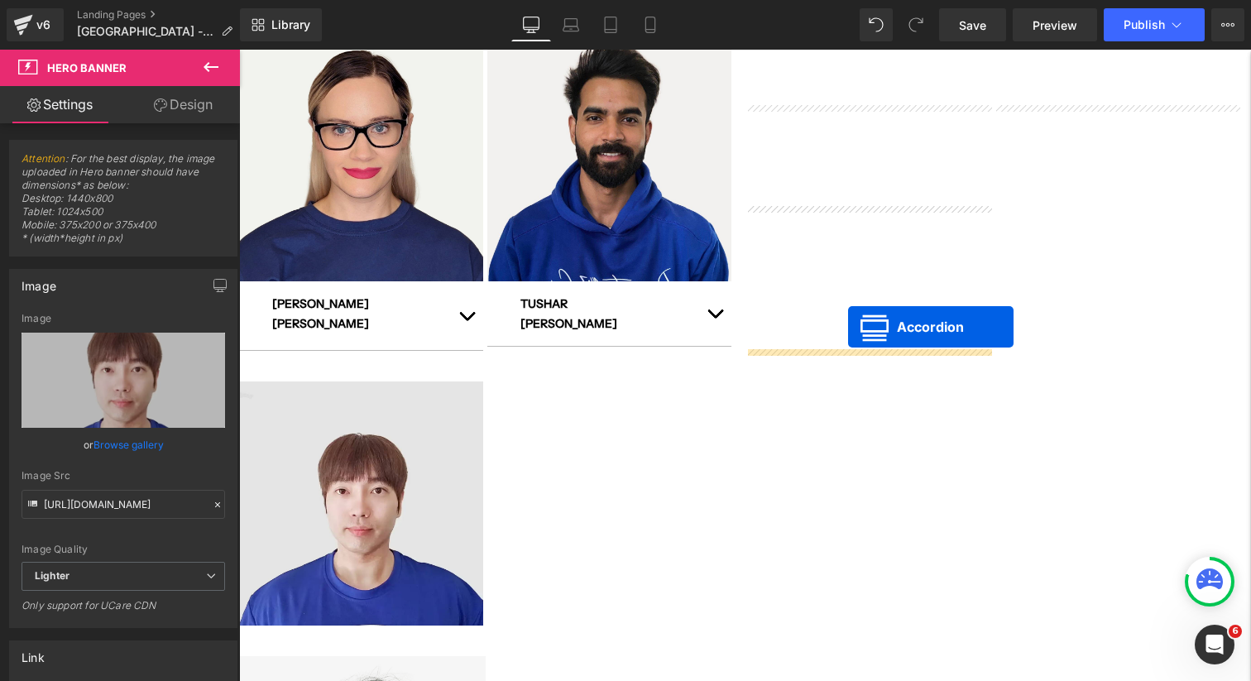
drag, startPoint x: 1067, startPoint y: 144, endPoint x: 848, endPoint y: 326, distance: 285.0
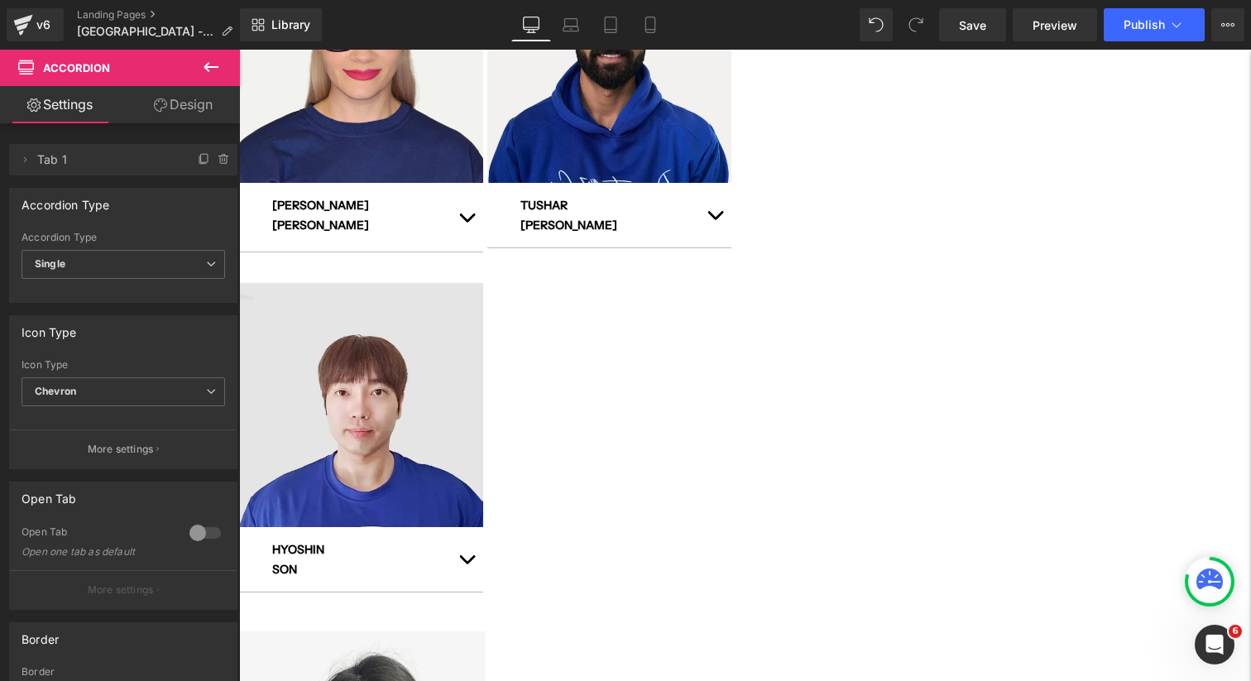
scroll to position [695, 0]
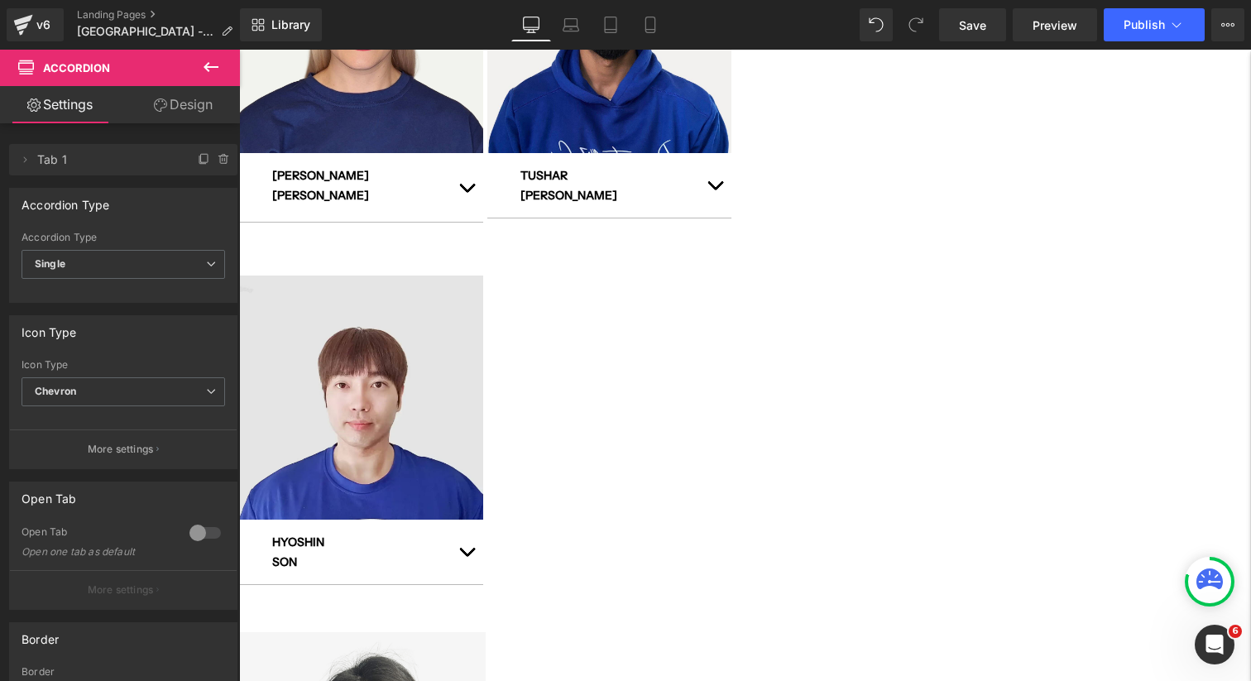
click at [239, 50] on icon at bounding box center [239, 50] width 0 height 0
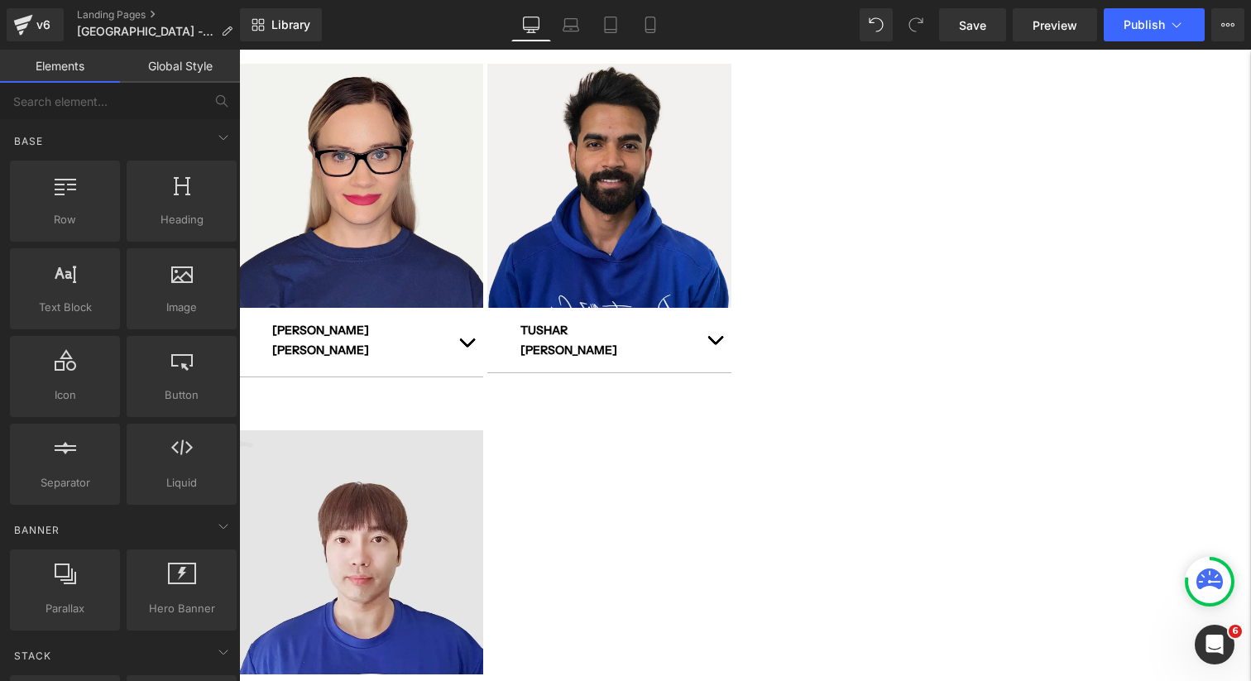
scroll to position [475, 0]
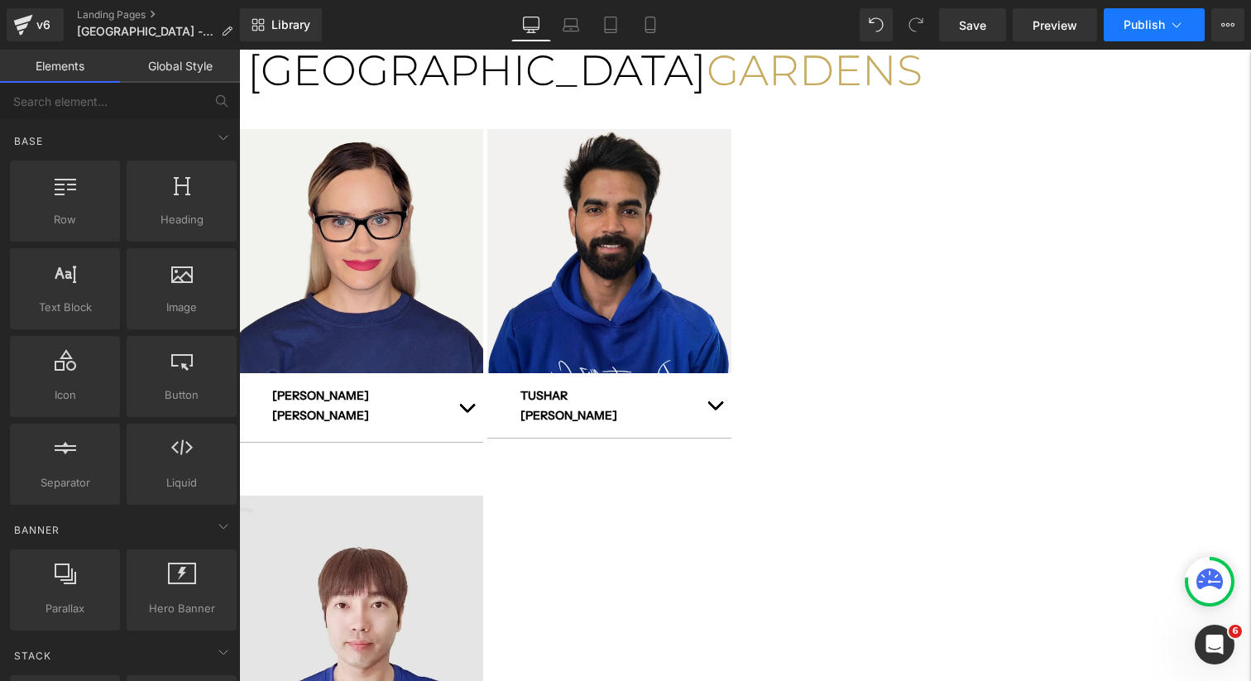
click at [1138, 26] on span "Publish" at bounding box center [1144, 24] width 41 height 13
click at [966, 22] on span "Save" at bounding box center [972, 25] width 27 height 17
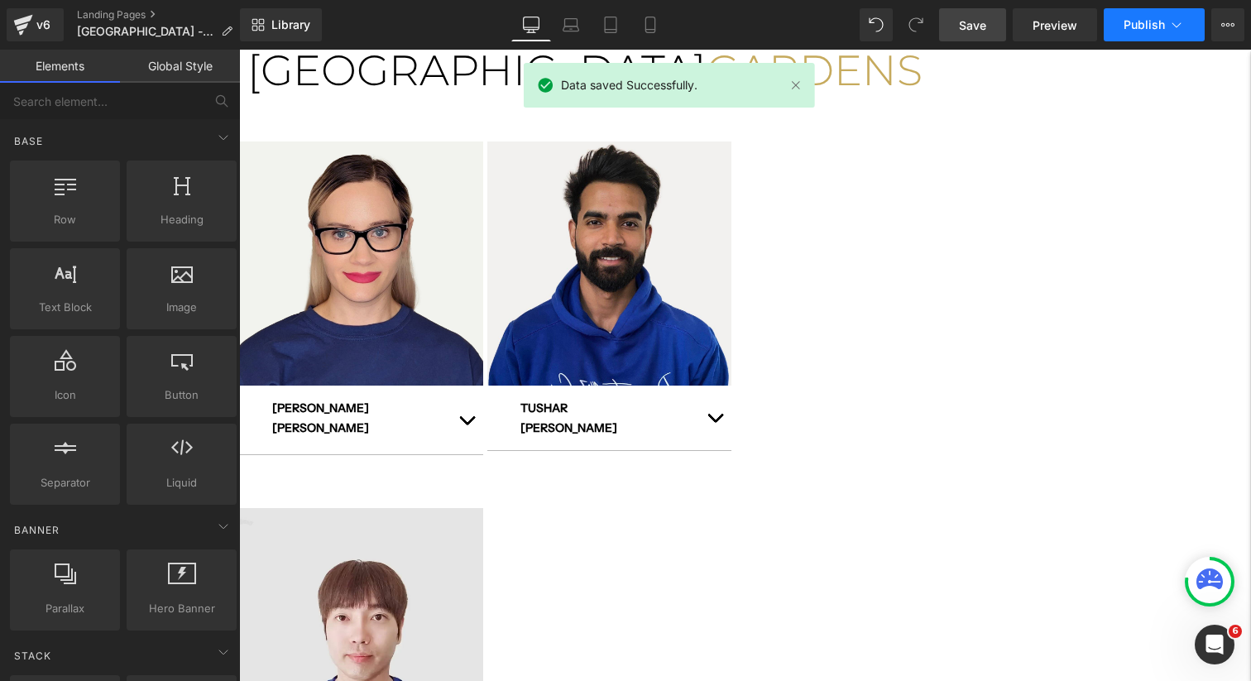
click at [1171, 14] on button "Publish" at bounding box center [1154, 24] width 101 height 33
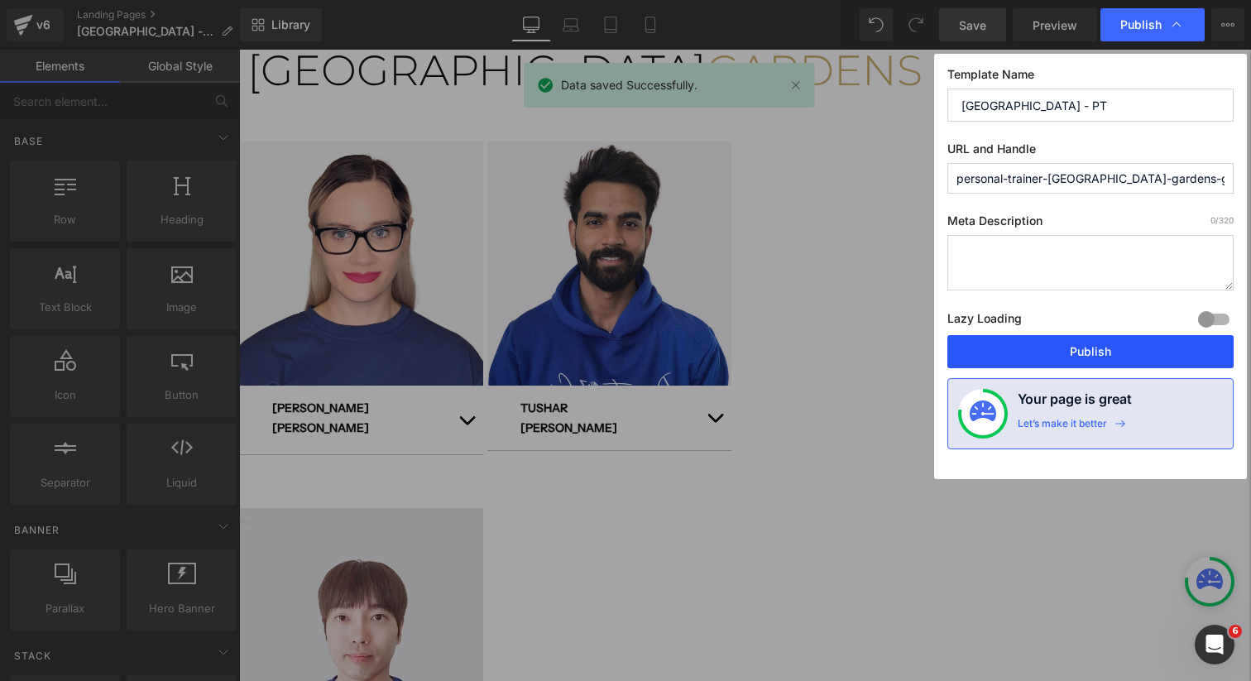
click at [1032, 350] on button "Publish" at bounding box center [1090, 351] width 286 height 33
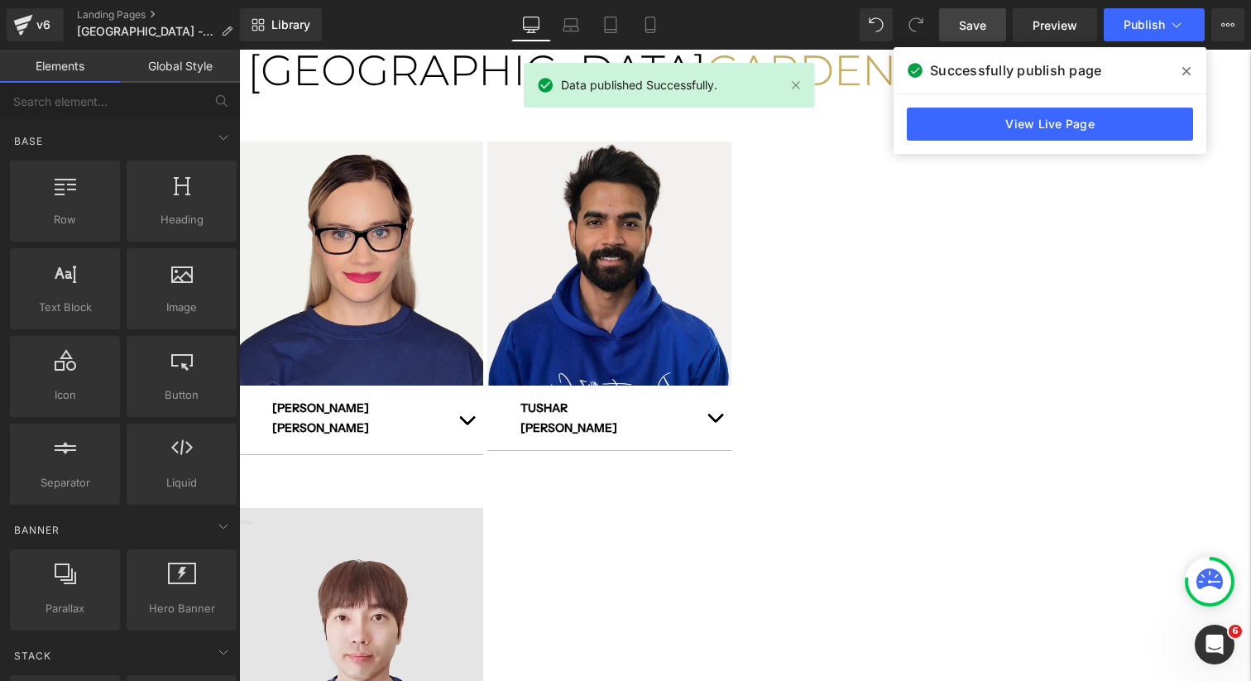
click at [1186, 80] on span at bounding box center [1186, 71] width 26 height 26
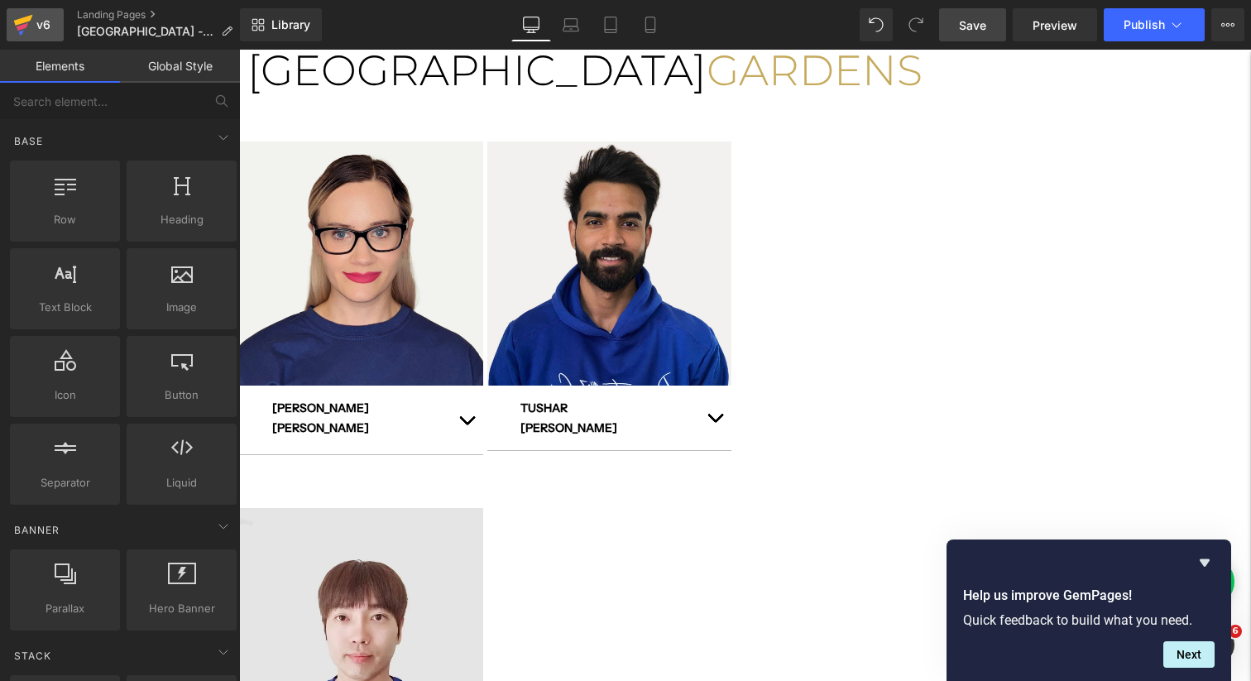
click at [18, 31] on icon at bounding box center [23, 24] width 20 height 41
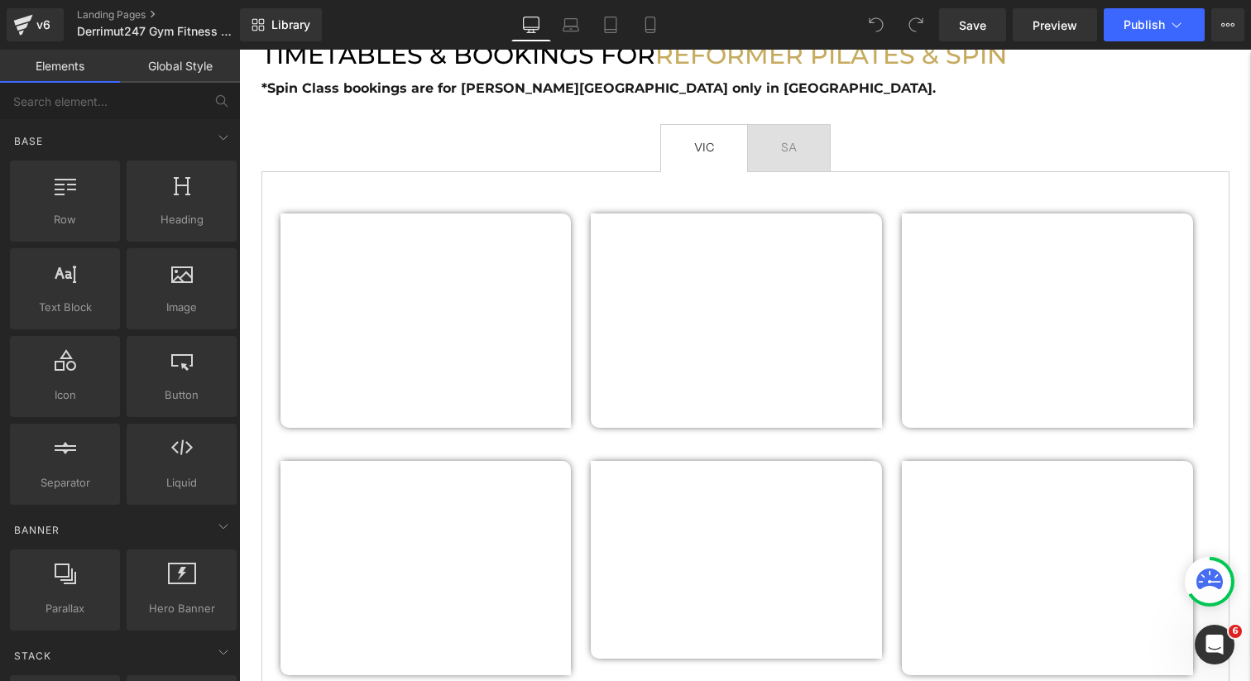
scroll to position [913, 0]
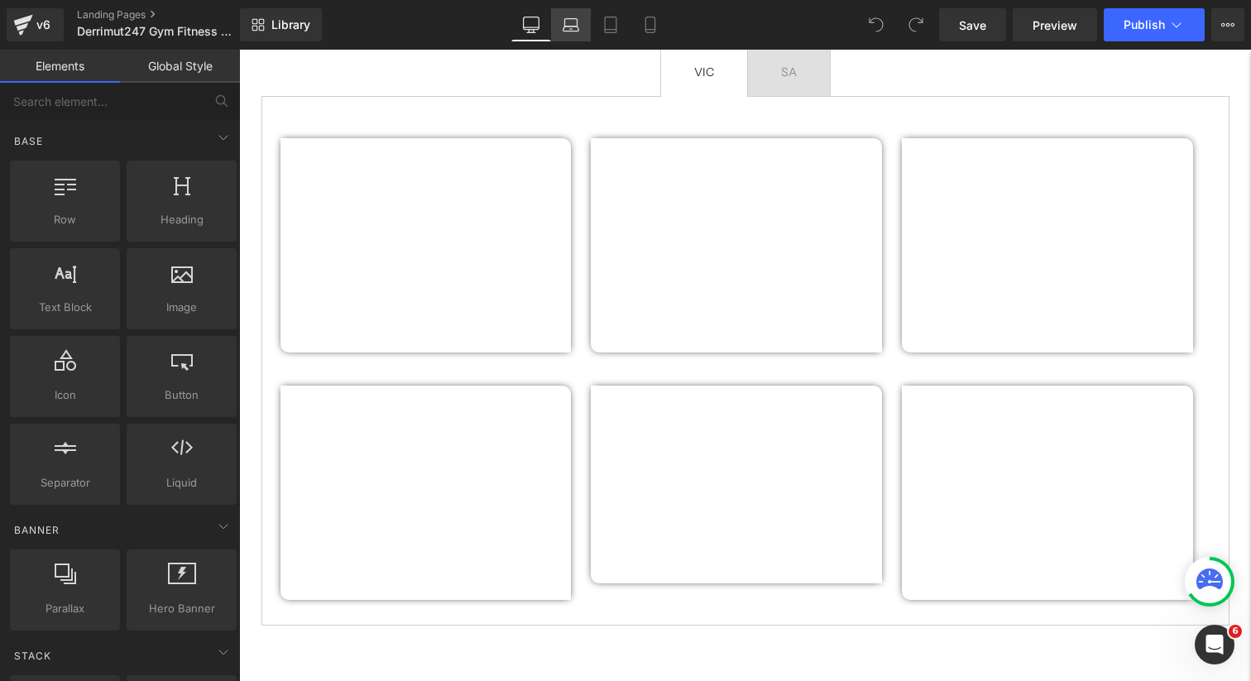
click at [573, 28] on icon at bounding box center [571, 25] width 17 height 17
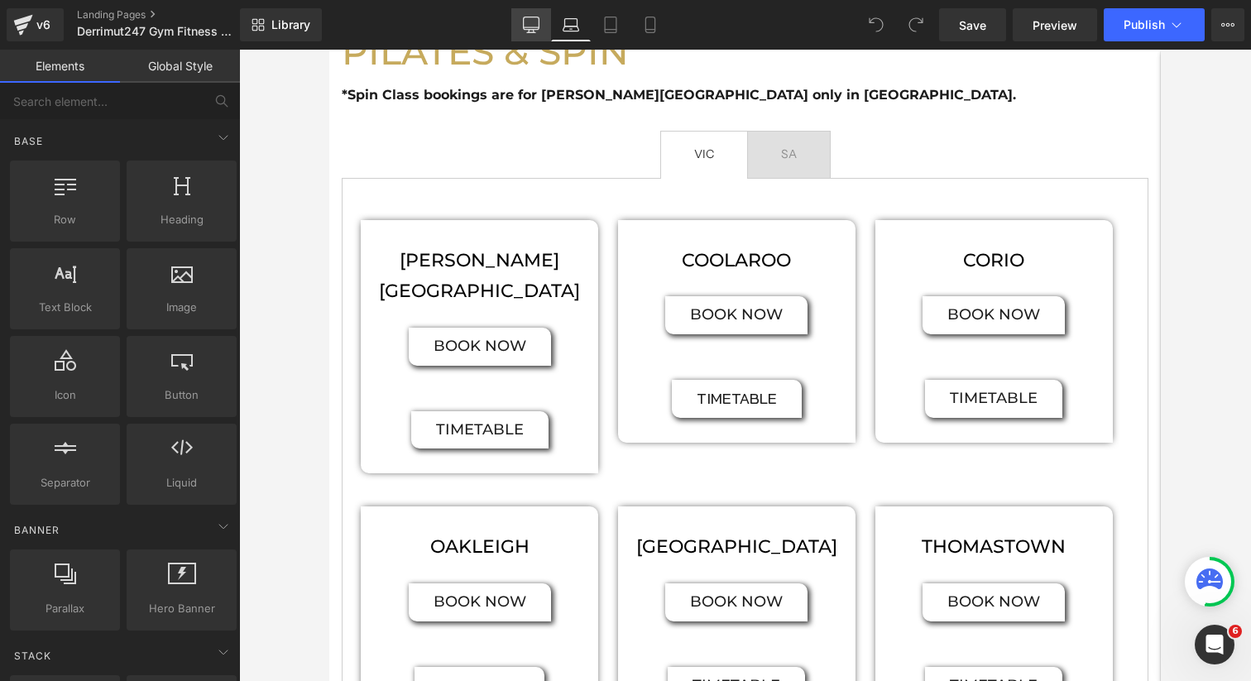
click at [539, 26] on icon at bounding box center [531, 25] width 17 height 17
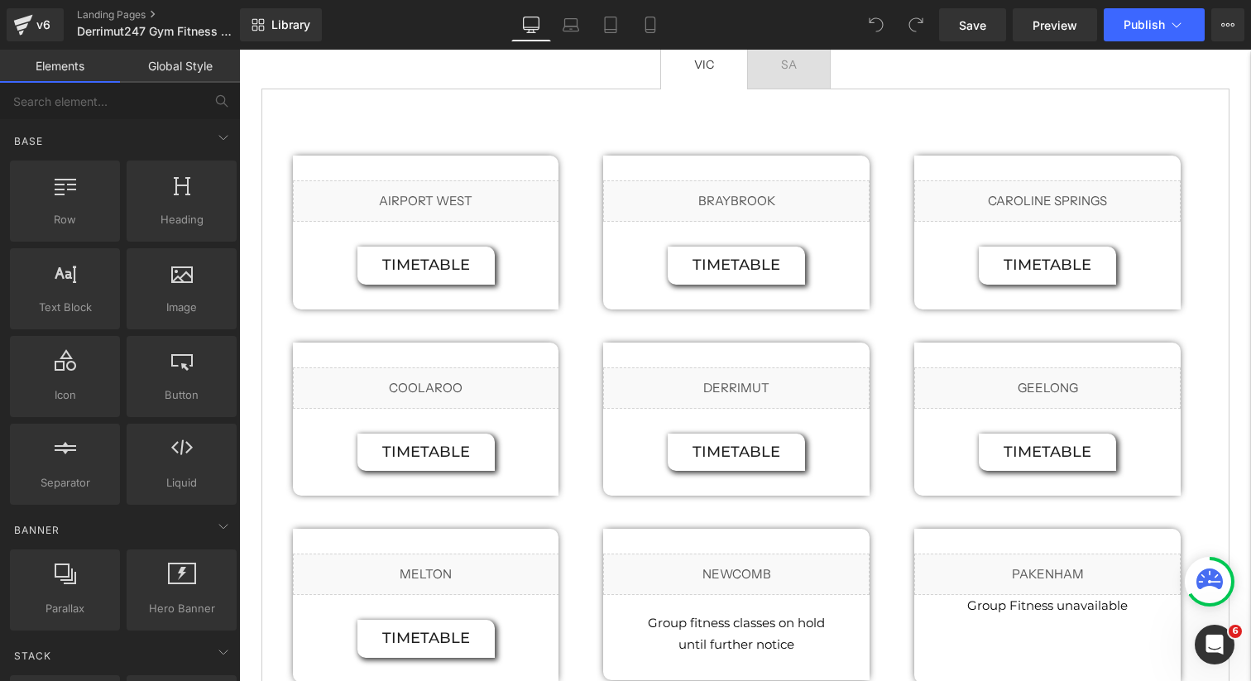
scroll to position [1680, 0]
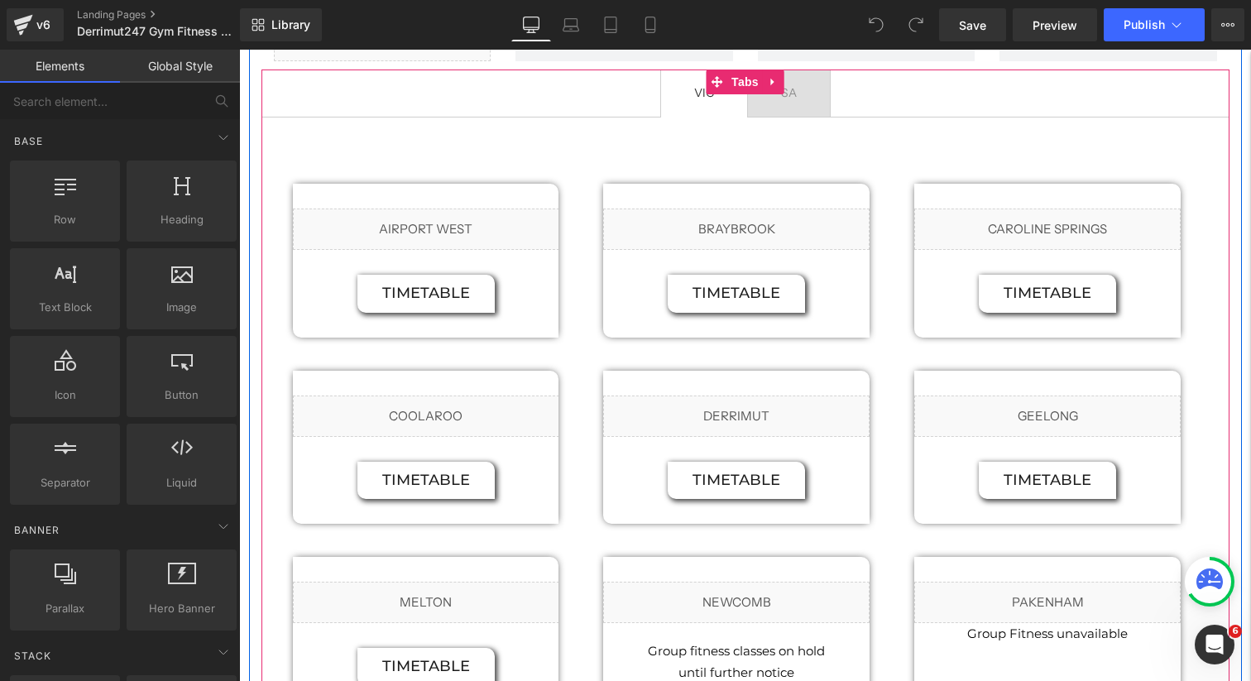
click at [791, 117] on div "Liquid timetable Button ‹ › Carousel Row Liquid timetable Button ‹ › Carousel R…" at bounding box center [745, 460] width 968 height 687
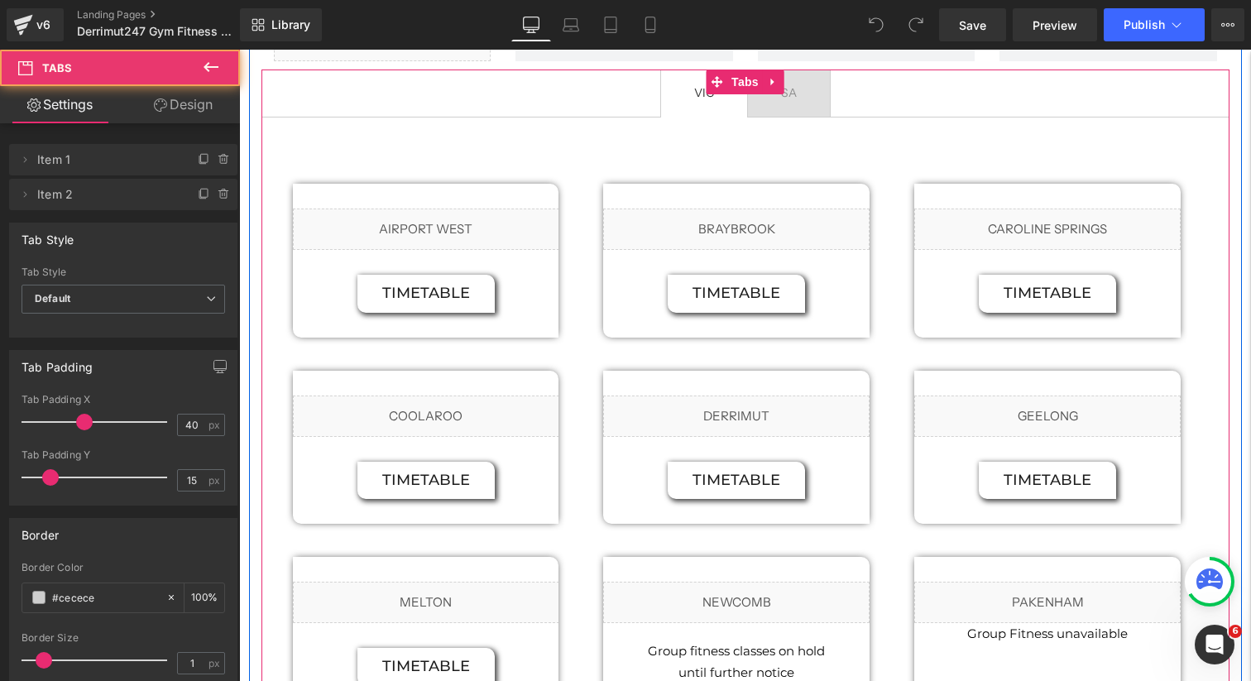
click at [804, 77] on span "SA Text Block" at bounding box center [789, 93] width 82 height 46
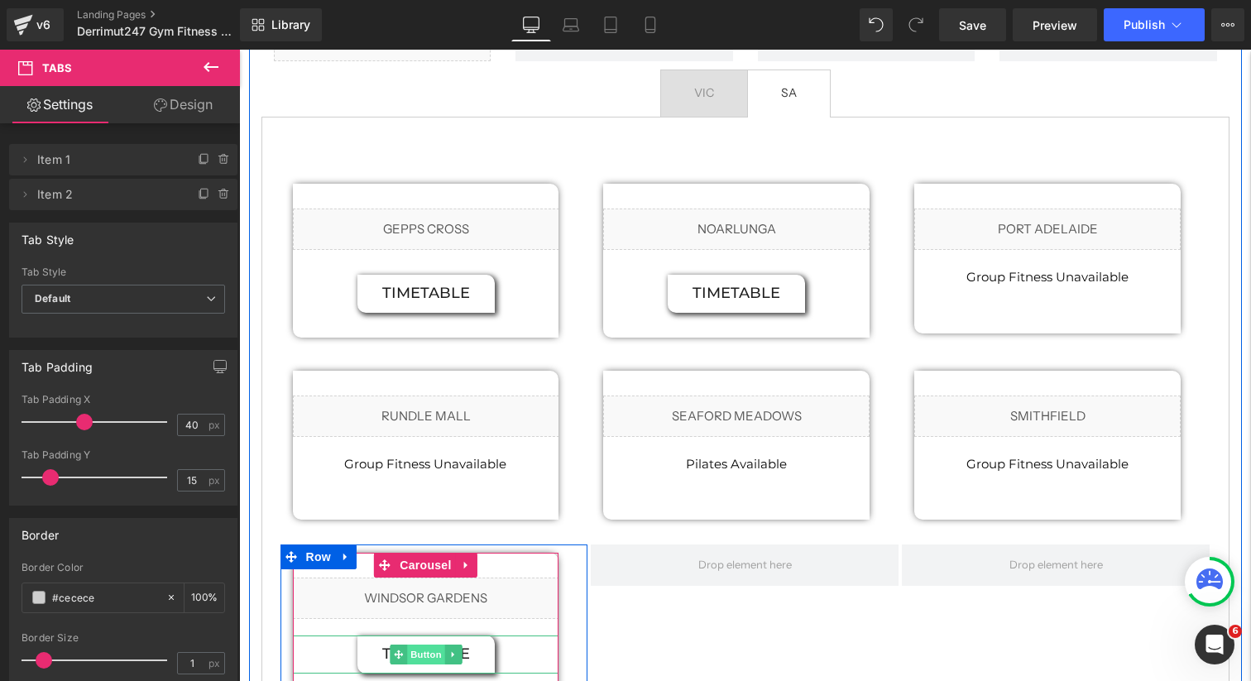
click at [415, 645] on span "Button" at bounding box center [426, 655] width 38 height 20
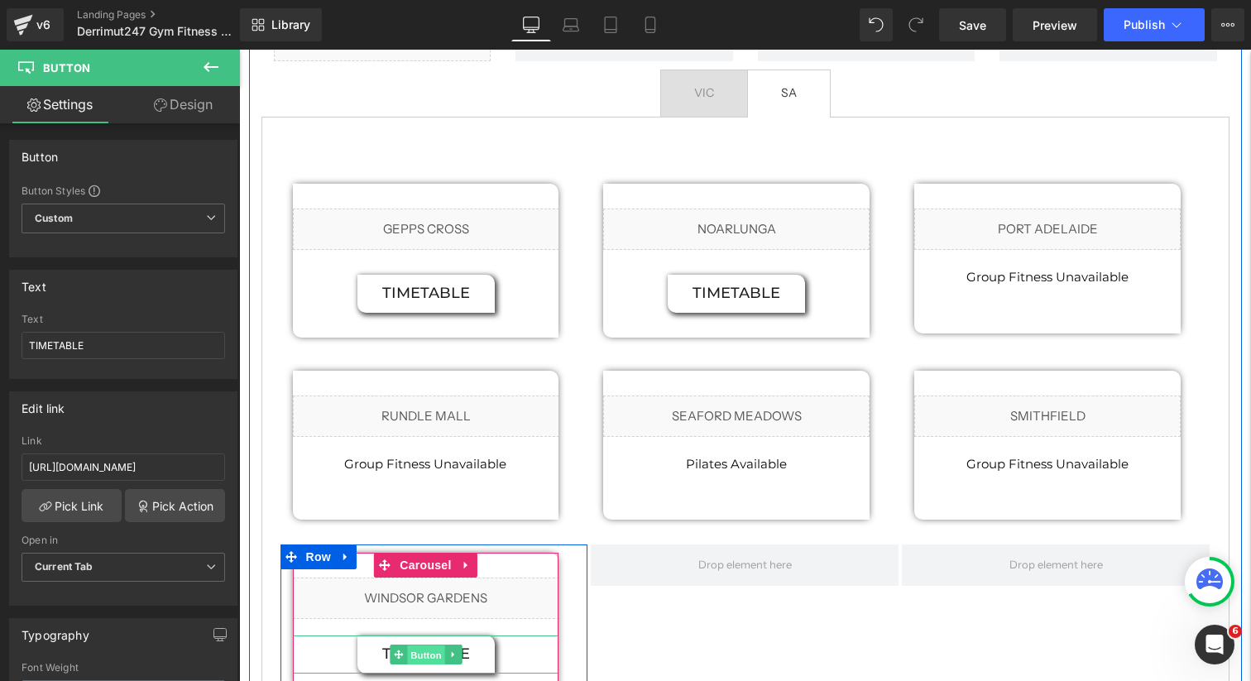
click at [419, 645] on span "Button" at bounding box center [426, 655] width 38 height 20
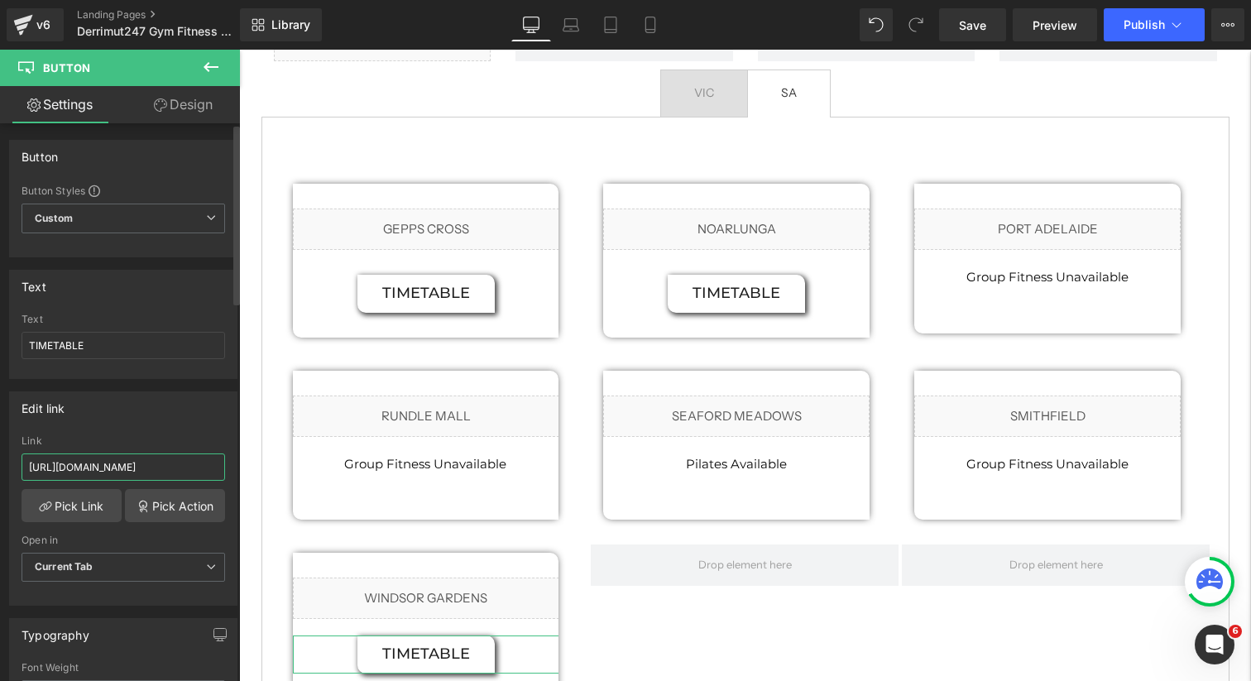
click at [144, 462] on input "https://cdn.shopify.com/s/files/1/0284/2660/0500/files/GF_timetable_without_bel…" at bounding box center [124, 466] width 204 height 27
paste input "Timetable_Melton_Sep25.pdf?v=1759194989"
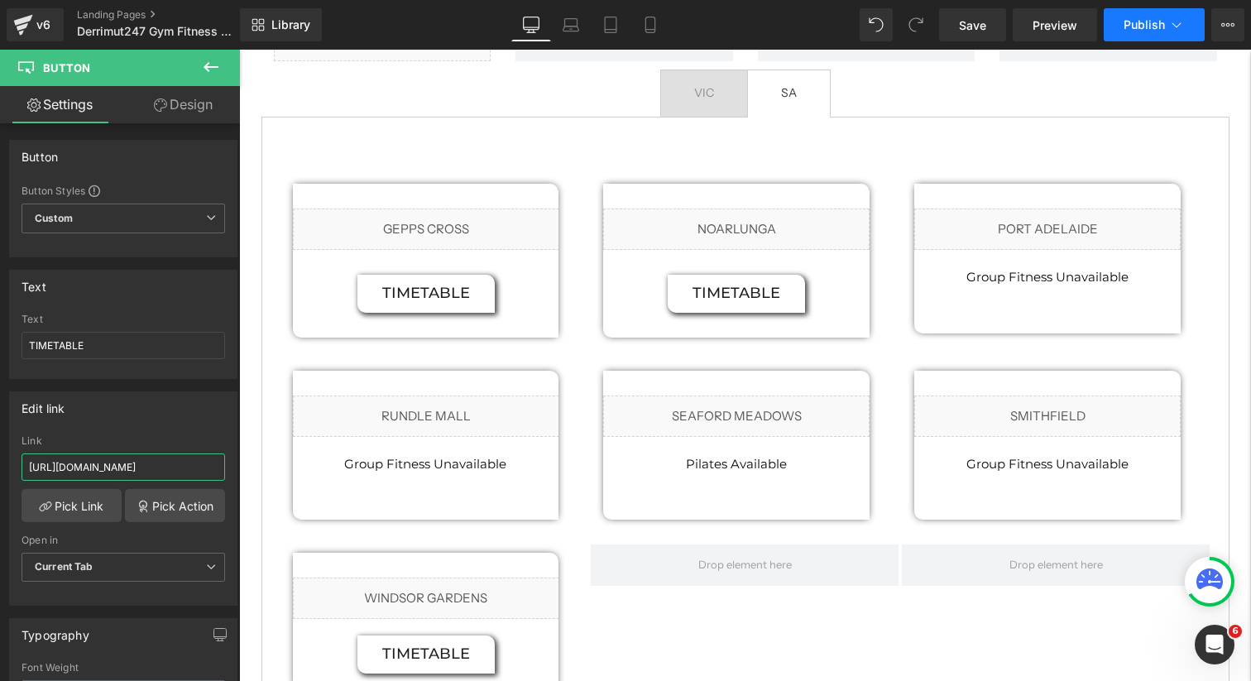
type input "https://cdn.shopify.com/s/files/1/0284/2660/0500/files/GF_Timetable_Melton_Sep2…"
click at [1153, 24] on span "Publish" at bounding box center [1144, 24] width 41 height 13
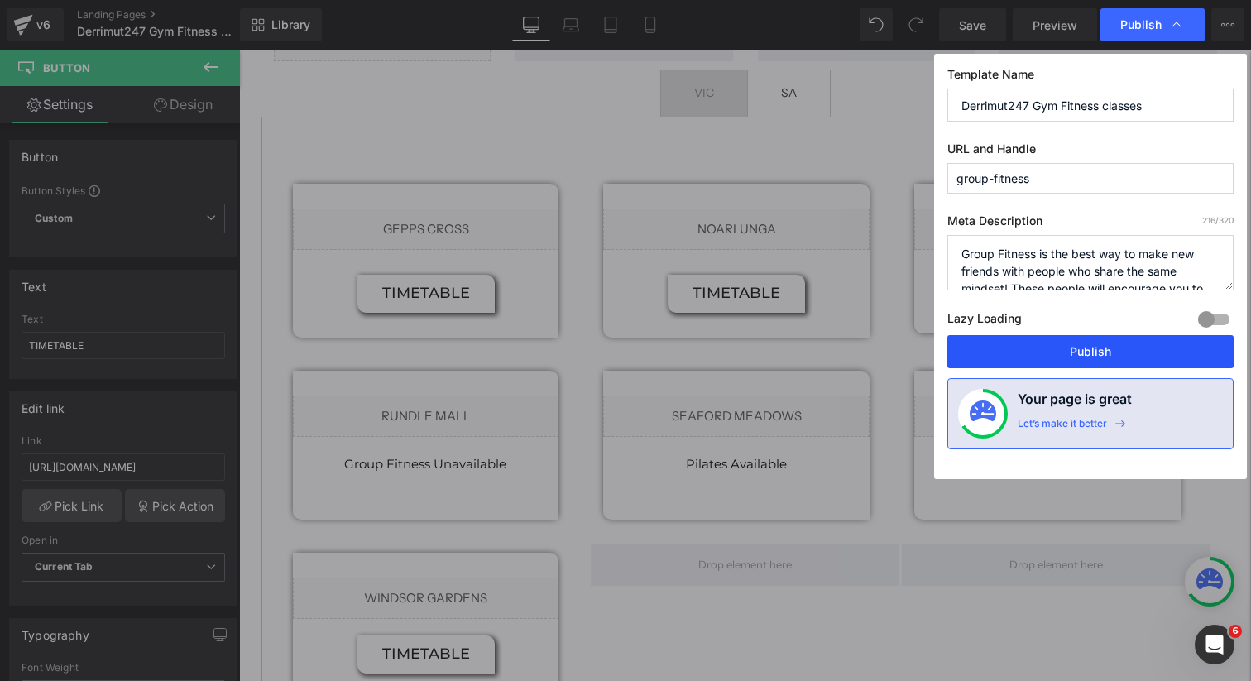
click at [1079, 356] on button "Publish" at bounding box center [1090, 351] width 286 height 33
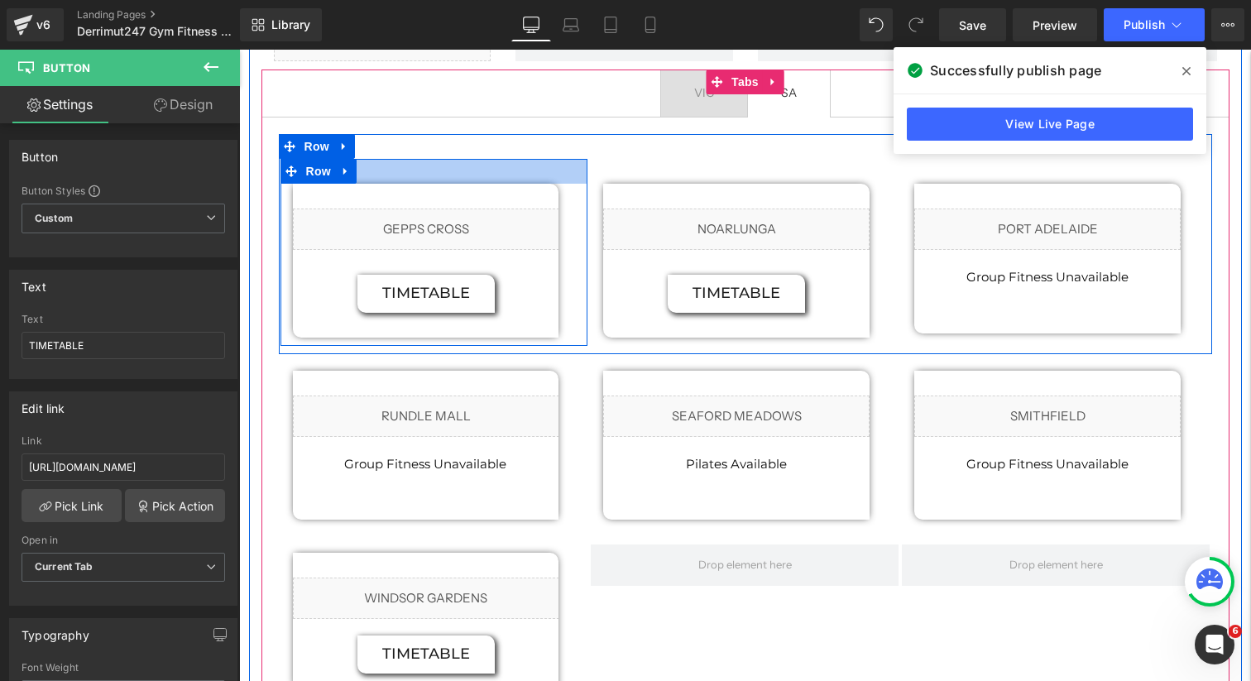
click at [430, 159] on div "Liquid timetable Button ‹ › Carousel Row" at bounding box center [434, 252] width 308 height 187
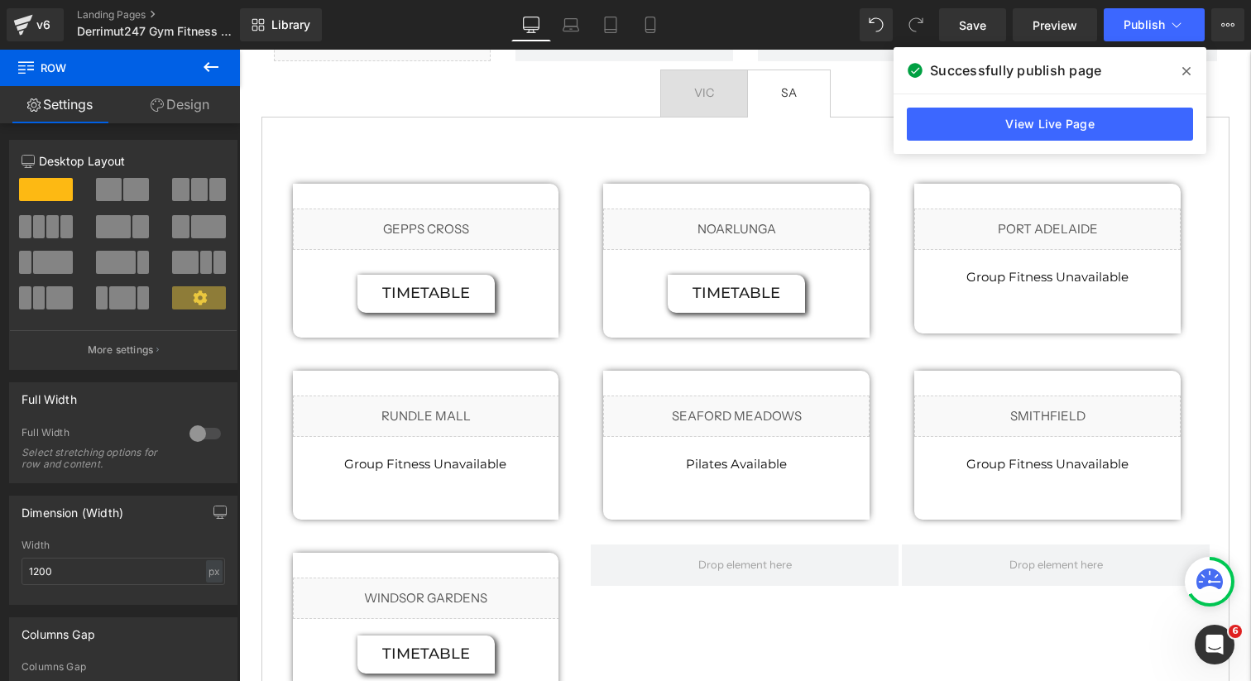
click at [1188, 66] on icon at bounding box center [1186, 71] width 8 height 13
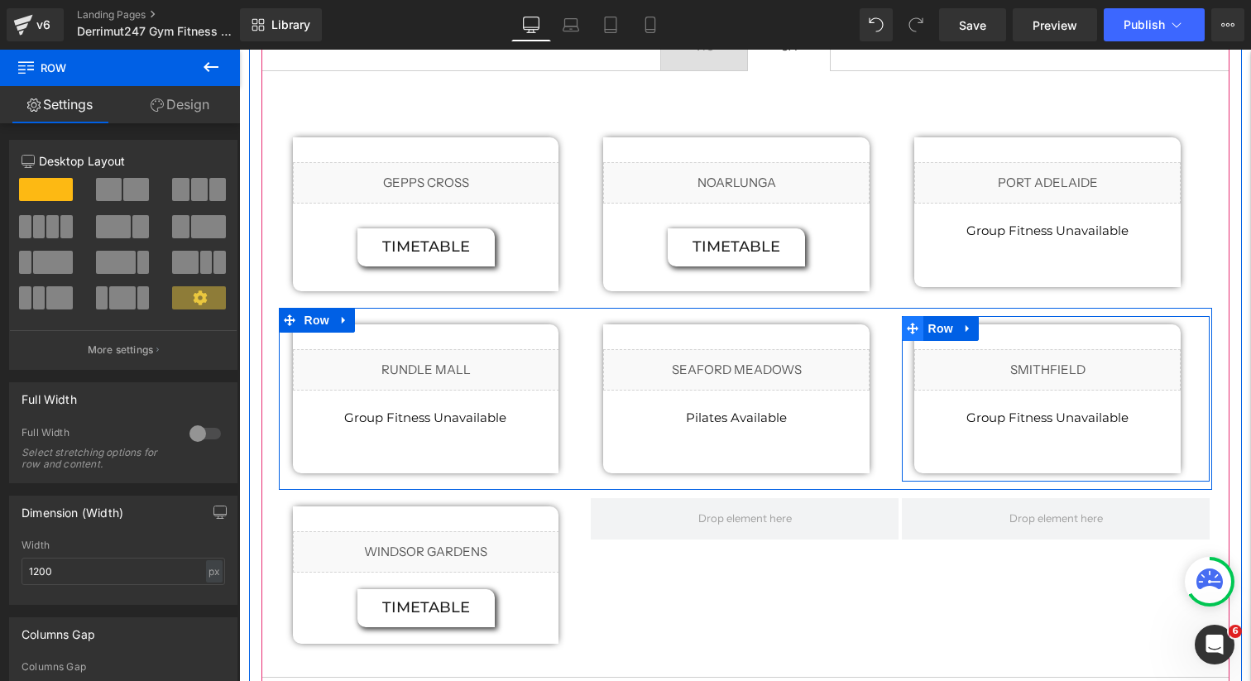
scroll to position [1732, 0]
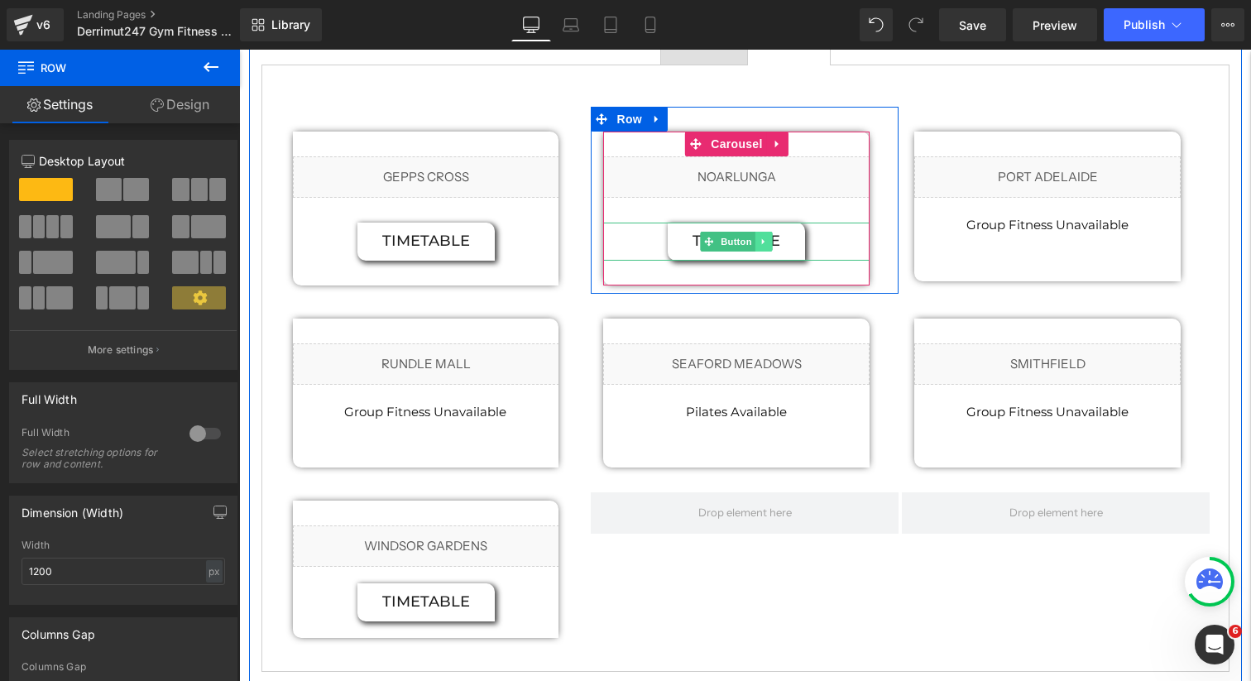
click at [767, 237] on icon at bounding box center [764, 242] width 9 height 10
click at [757, 237] on icon at bounding box center [755, 241] width 9 height 9
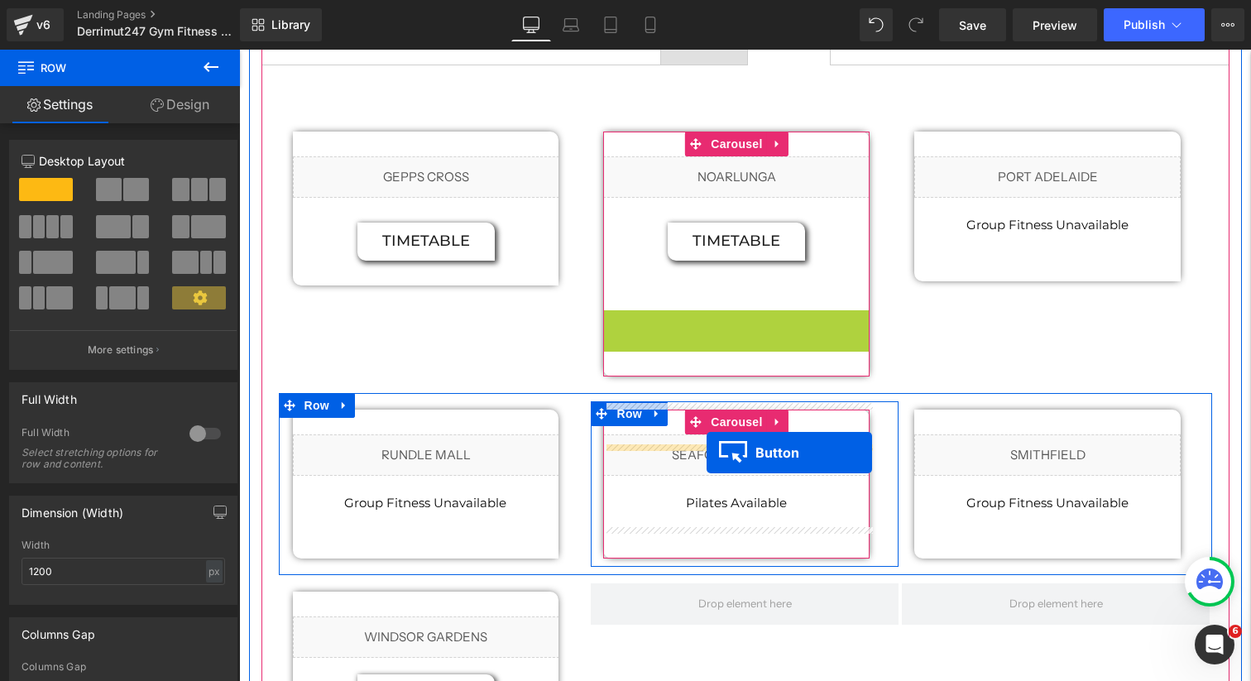
drag, startPoint x: 709, startPoint y: 297, endPoint x: 707, endPoint y: 452, distance: 154.7
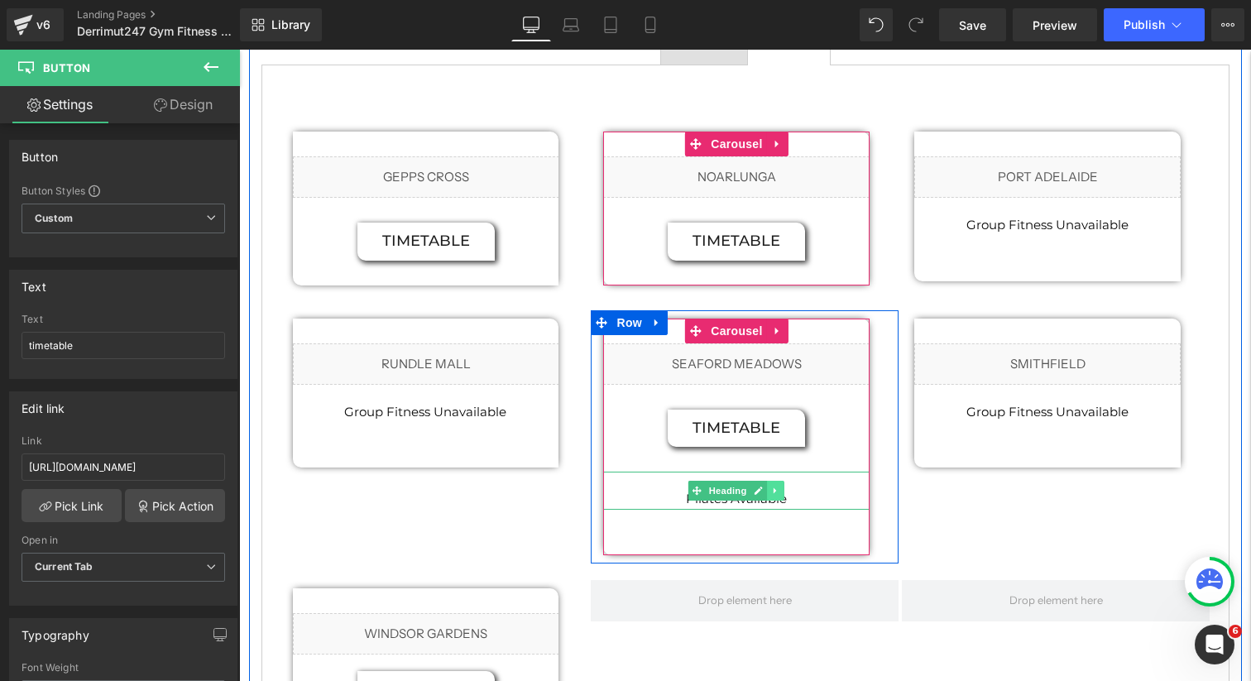
click at [782, 481] on link at bounding box center [776, 491] width 17 height 20
click at [782, 486] on icon at bounding box center [784, 490] width 9 height 9
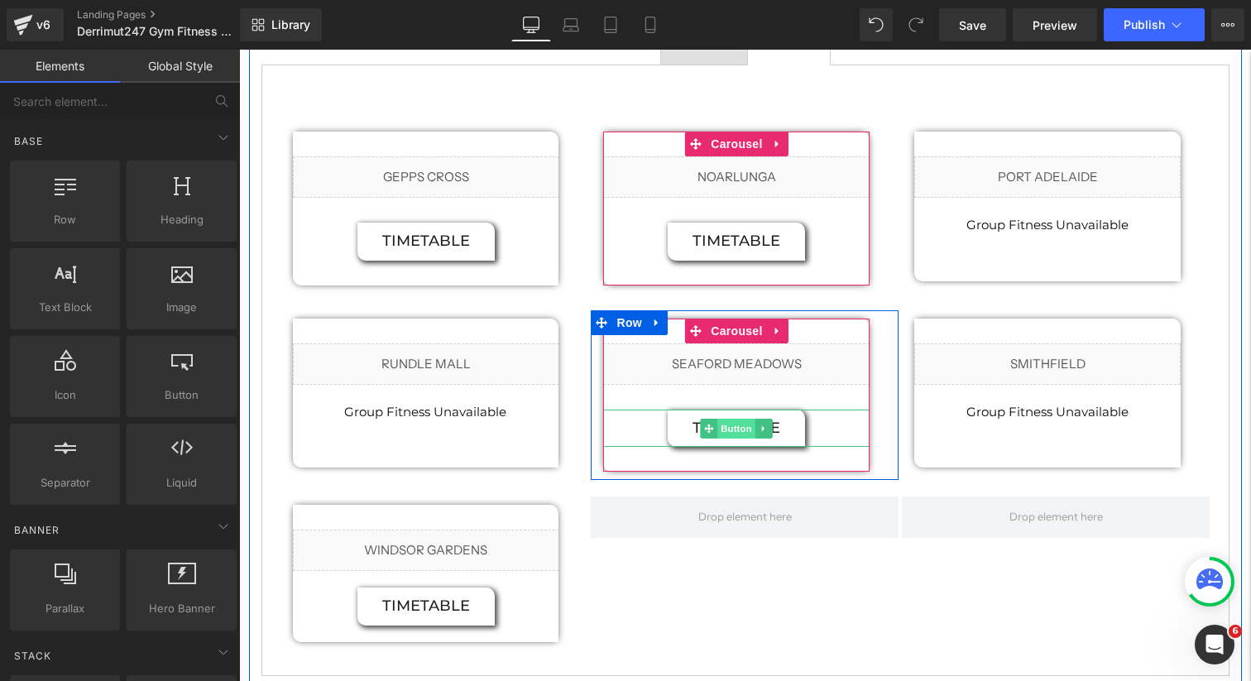
click at [730, 419] on span "Button" at bounding box center [737, 429] width 38 height 20
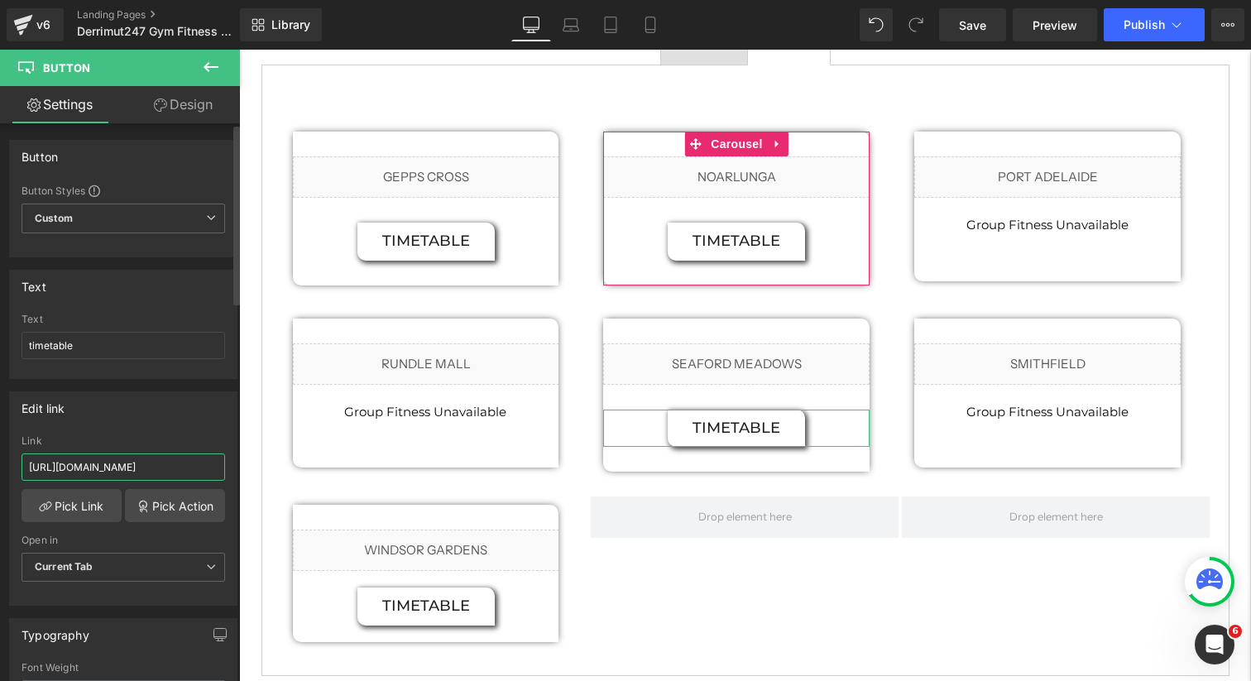
click at [127, 465] on input "https://cdn.shopify.com/s/files/1/0284/2660/0500/files/GF_Timetable_Noarlunga_F…" at bounding box center [124, 466] width 204 height 27
paste input "Imetable_2.png?v=1759195397"
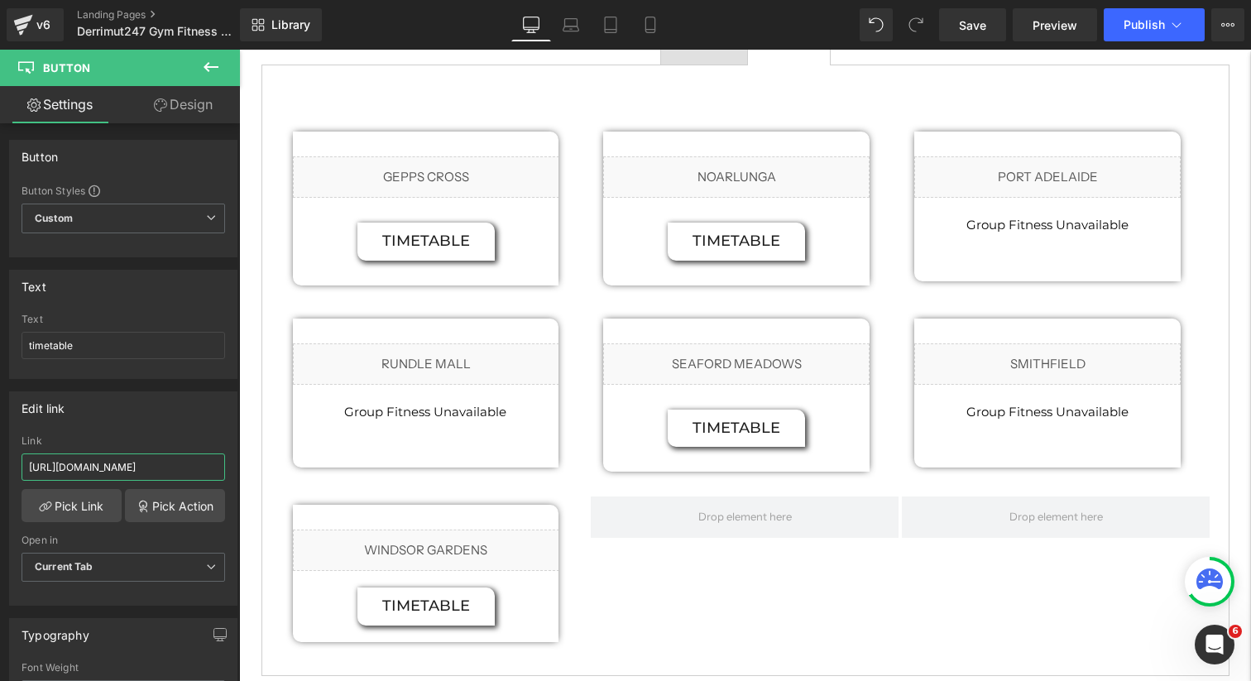
type input "https://cdn.shopify.com/s/files/1/0284/2660/0500/files/GF_TImetable_2.png?v=175…"
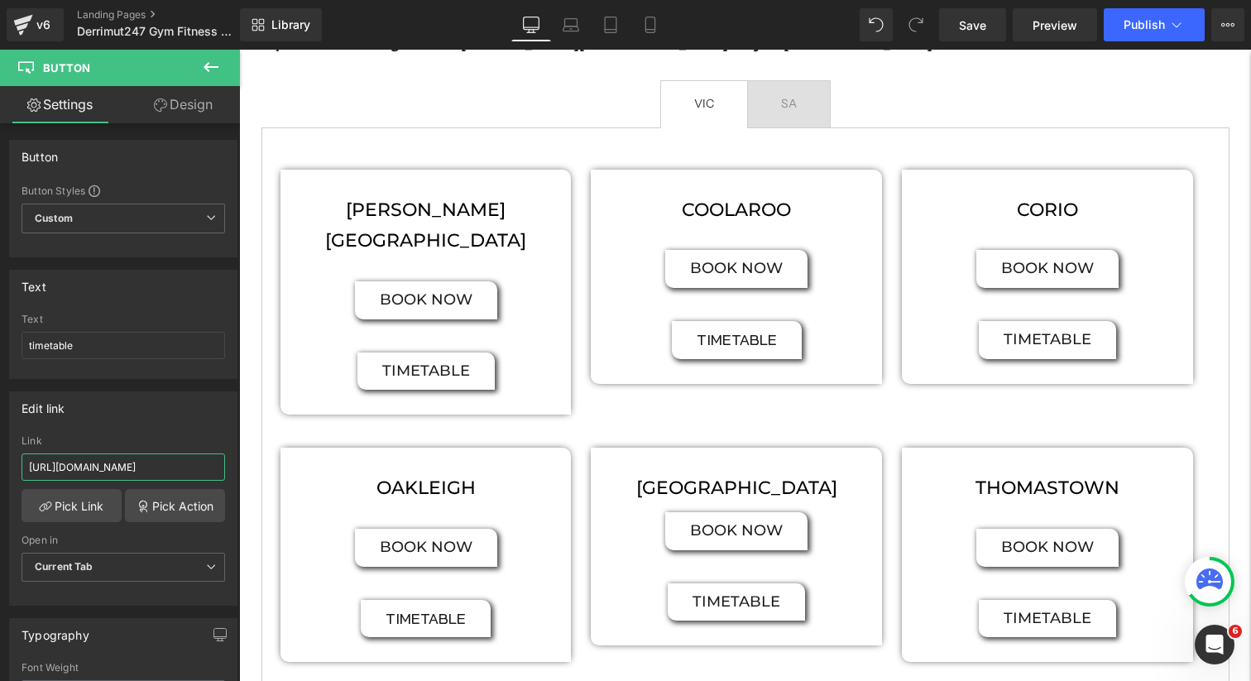
scroll to position [827, 0]
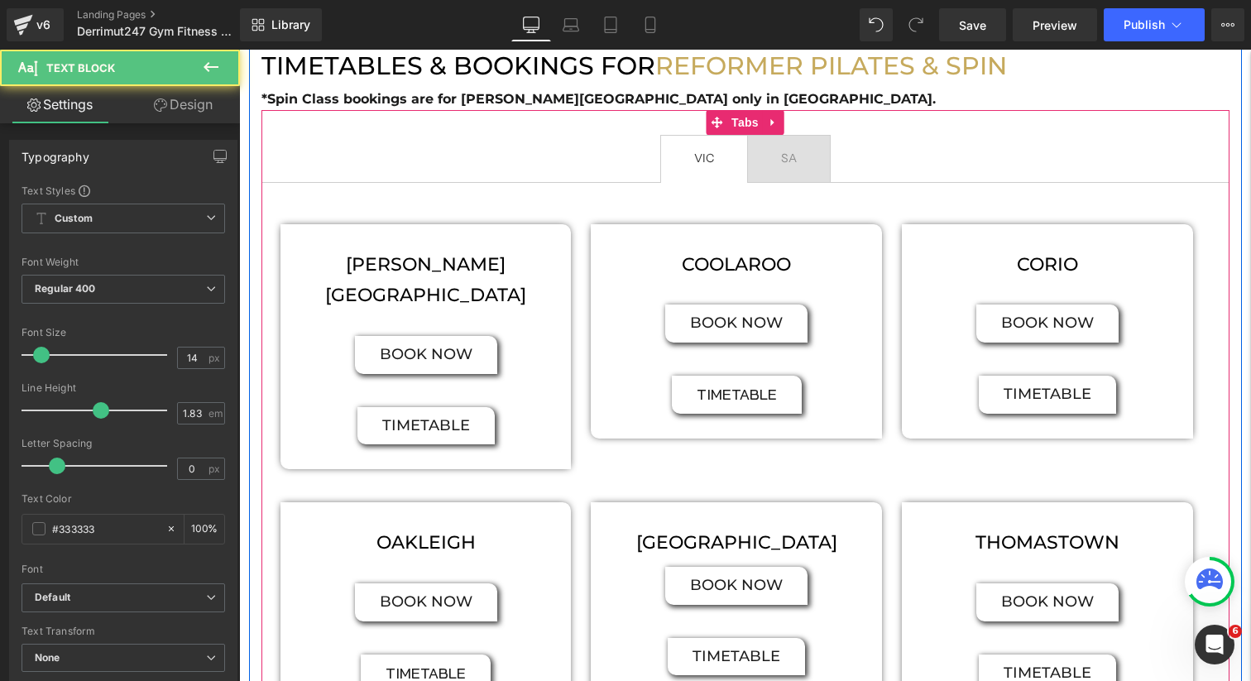
click at [781, 165] on div "SA Text Block" at bounding box center [789, 159] width 16 height 22
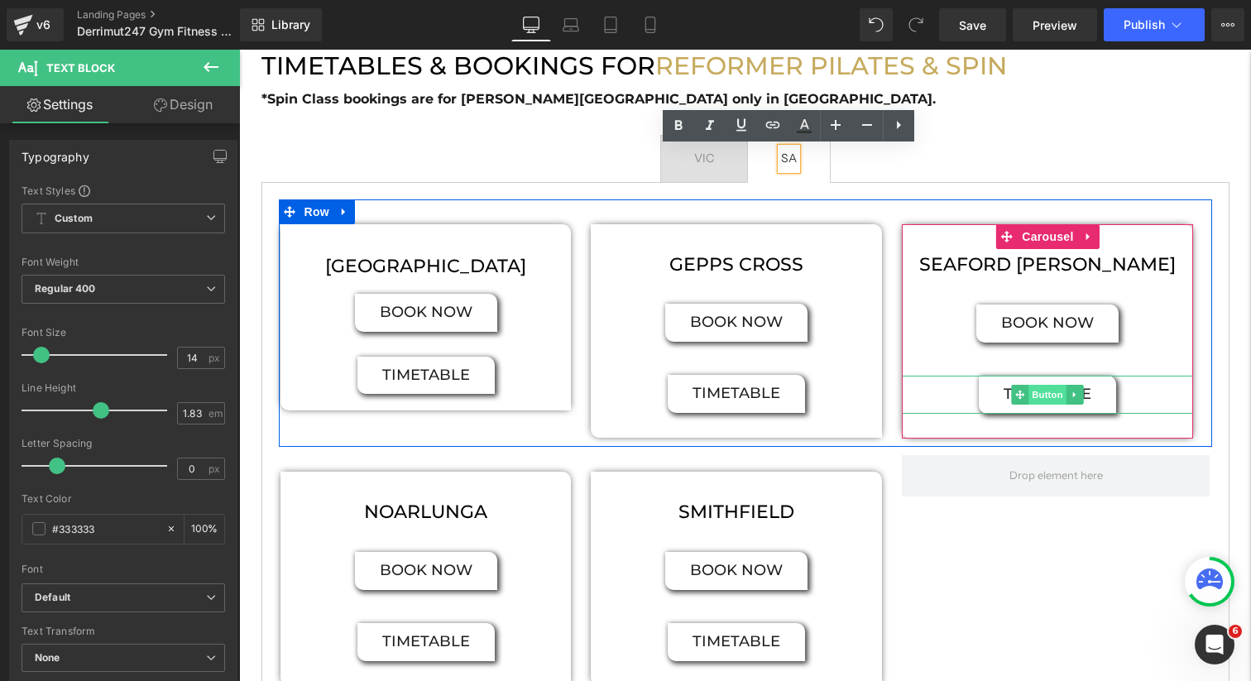
click at [1053, 400] on span "Button" at bounding box center [1048, 395] width 38 height 20
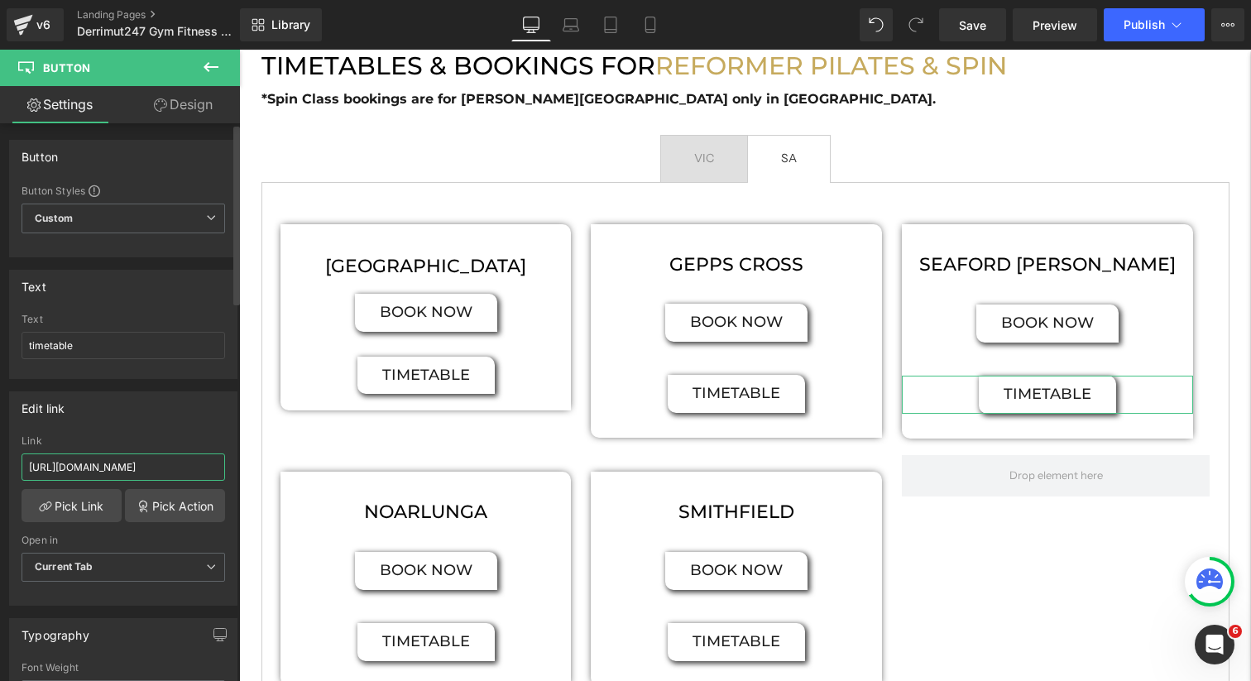
click at [109, 471] on input "https://cdn.shopify.com/s/files/1/0284/2660/0500/files/seafodpilates.pdf?v=1740…" at bounding box center [124, 466] width 204 height 27
paste input "Pilates_Timetable.png?v=1759195397"
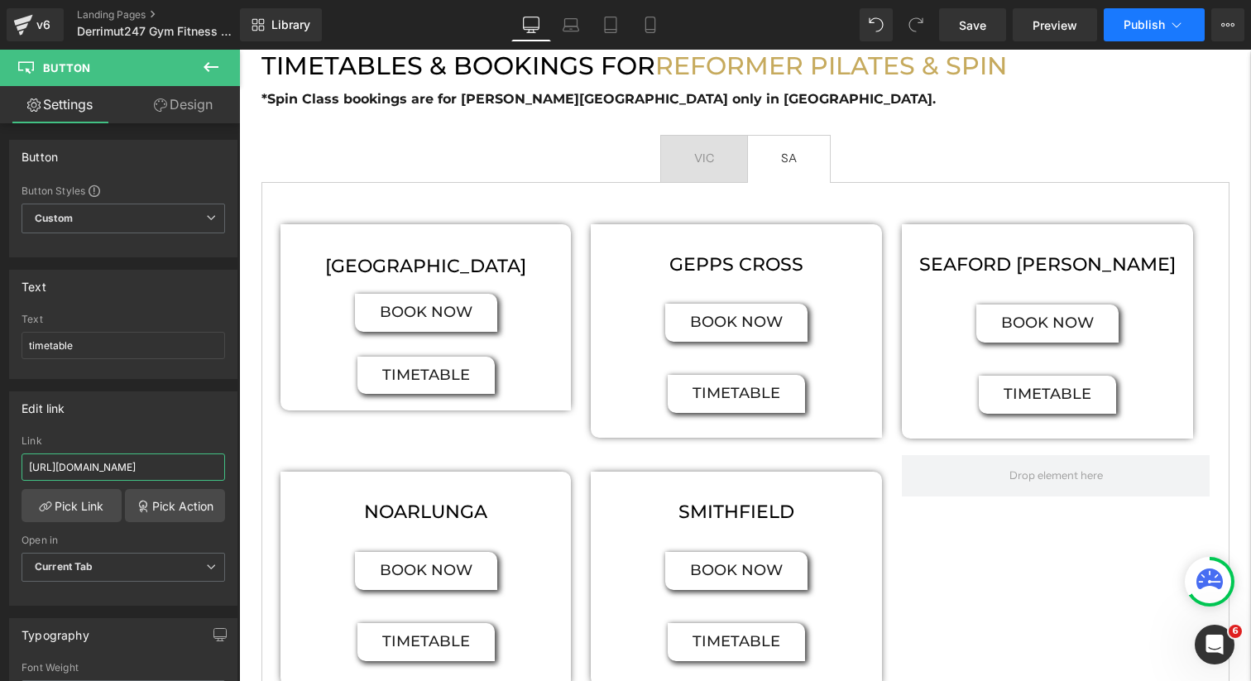
type input "https://cdn.shopify.com/s/files/1/0284/2660/0500/files/Pilates_Timetable.png?v=…"
click at [1141, 33] on button "Publish" at bounding box center [1154, 24] width 101 height 33
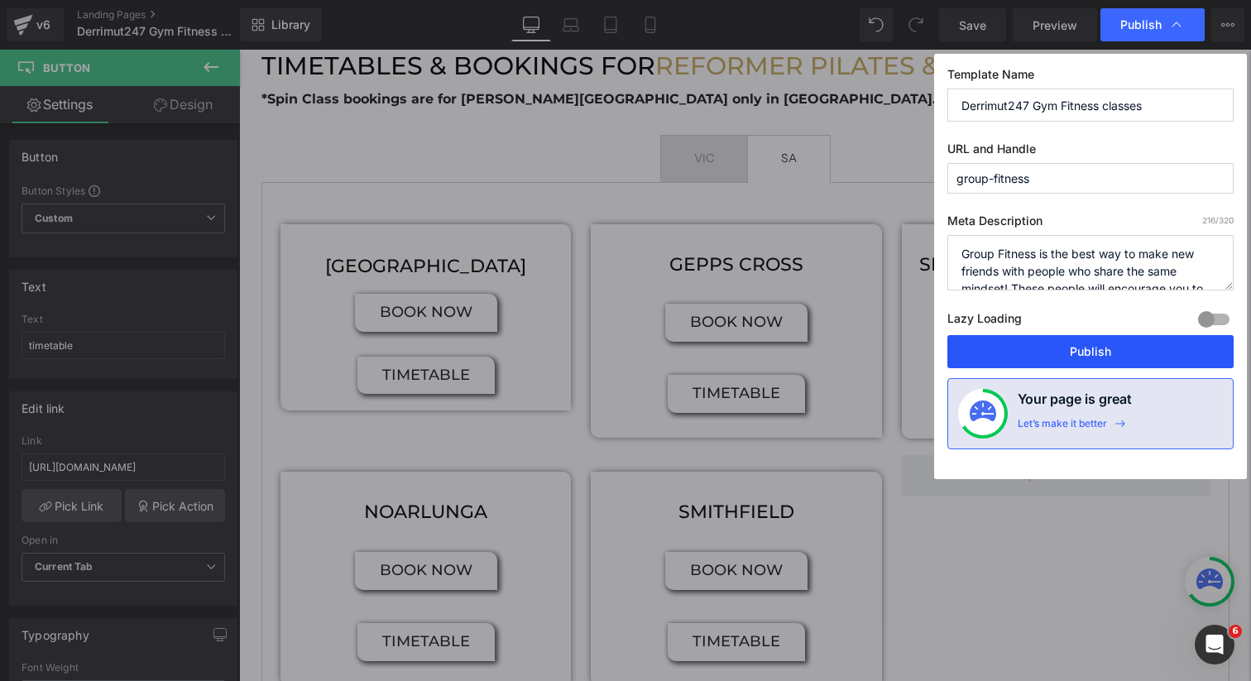
click at [1057, 360] on button "Publish" at bounding box center [1090, 351] width 286 height 33
